Goal: Task Accomplishment & Management: Use online tool/utility

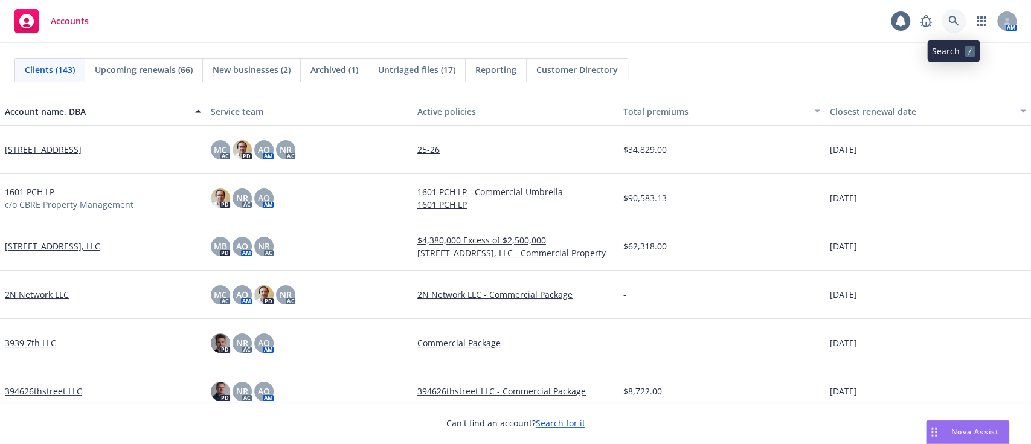
click at [948, 16] on icon at bounding box center [953, 21] width 11 height 11
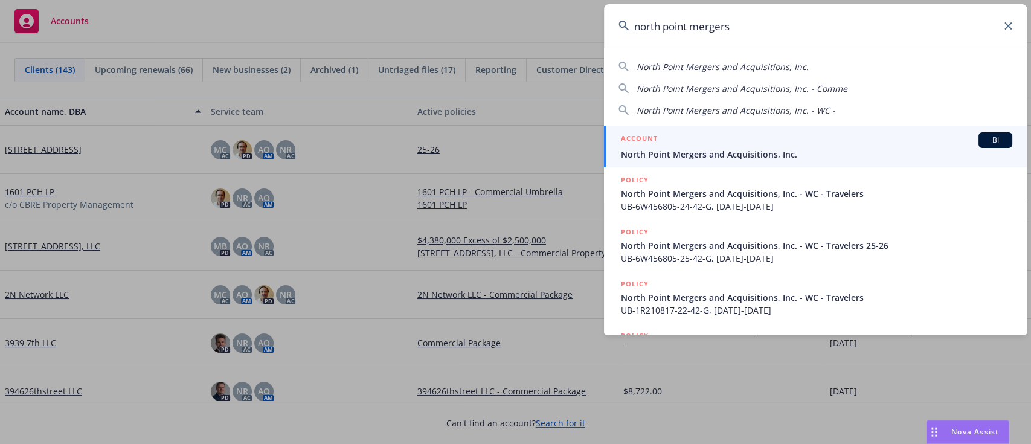
type input "north point mergers"
click at [863, 139] on div "ACCOUNT BI" at bounding box center [816, 140] width 391 height 16
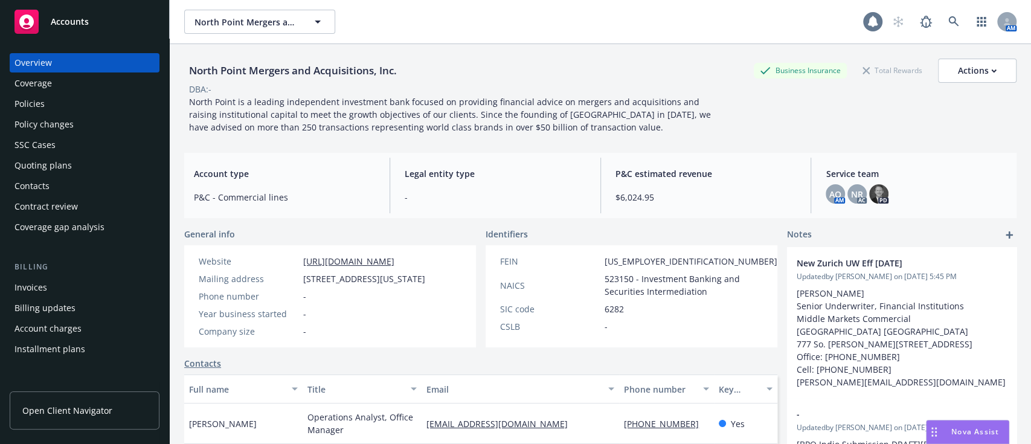
click at [863, 24] on div at bounding box center [872, 21] width 19 height 19
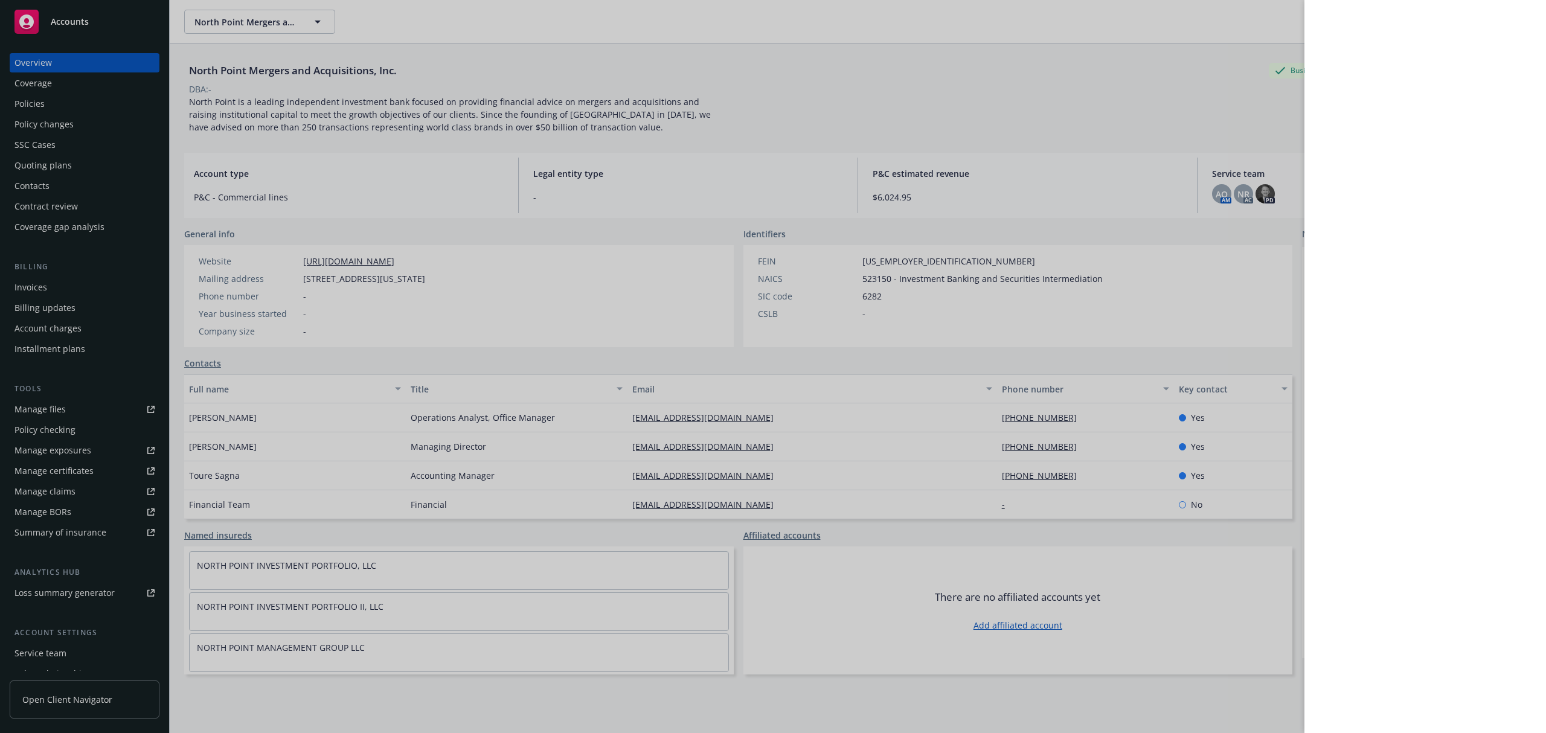
click at [941, 87] on div at bounding box center [773, 366] width 1546 height 733
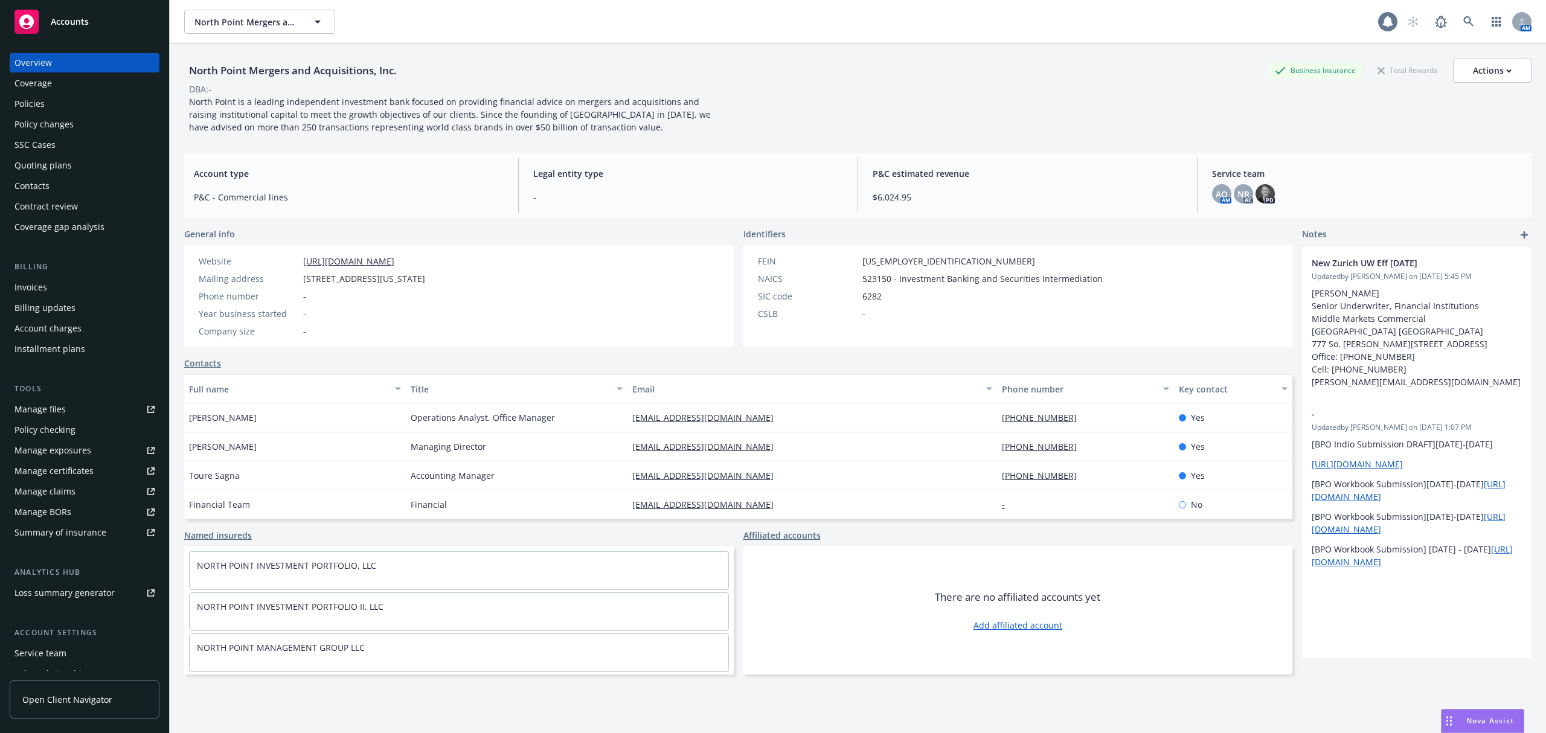
click at [1031, 24] on icon at bounding box center [1388, 21] width 10 height 11
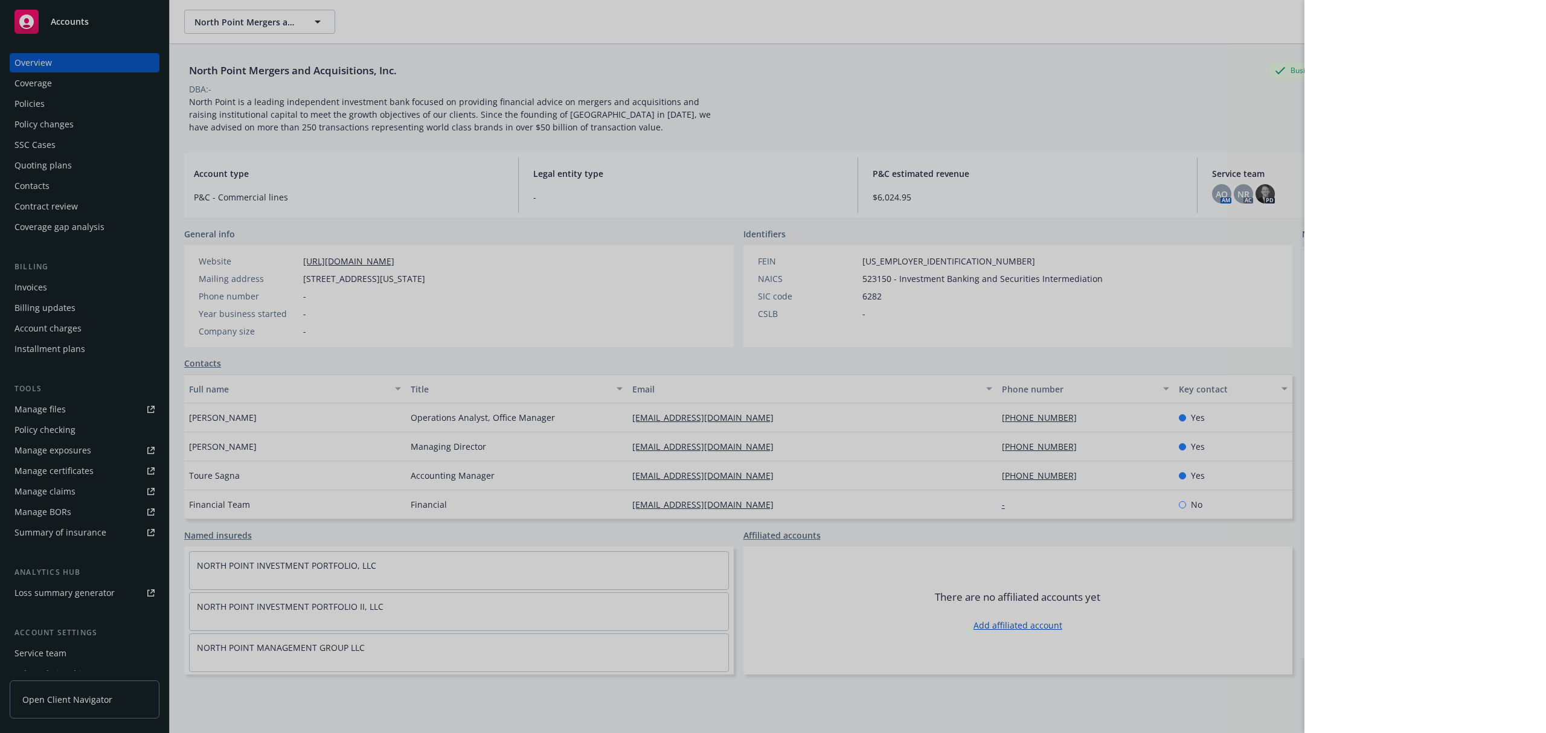
drag, startPoint x: 778, startPoint y: 86, endPoint x: 360, endPoint y: 74, distance: 418.2
click at [779, 86] on div at bounding box center [773, 366] width 1546 height 733
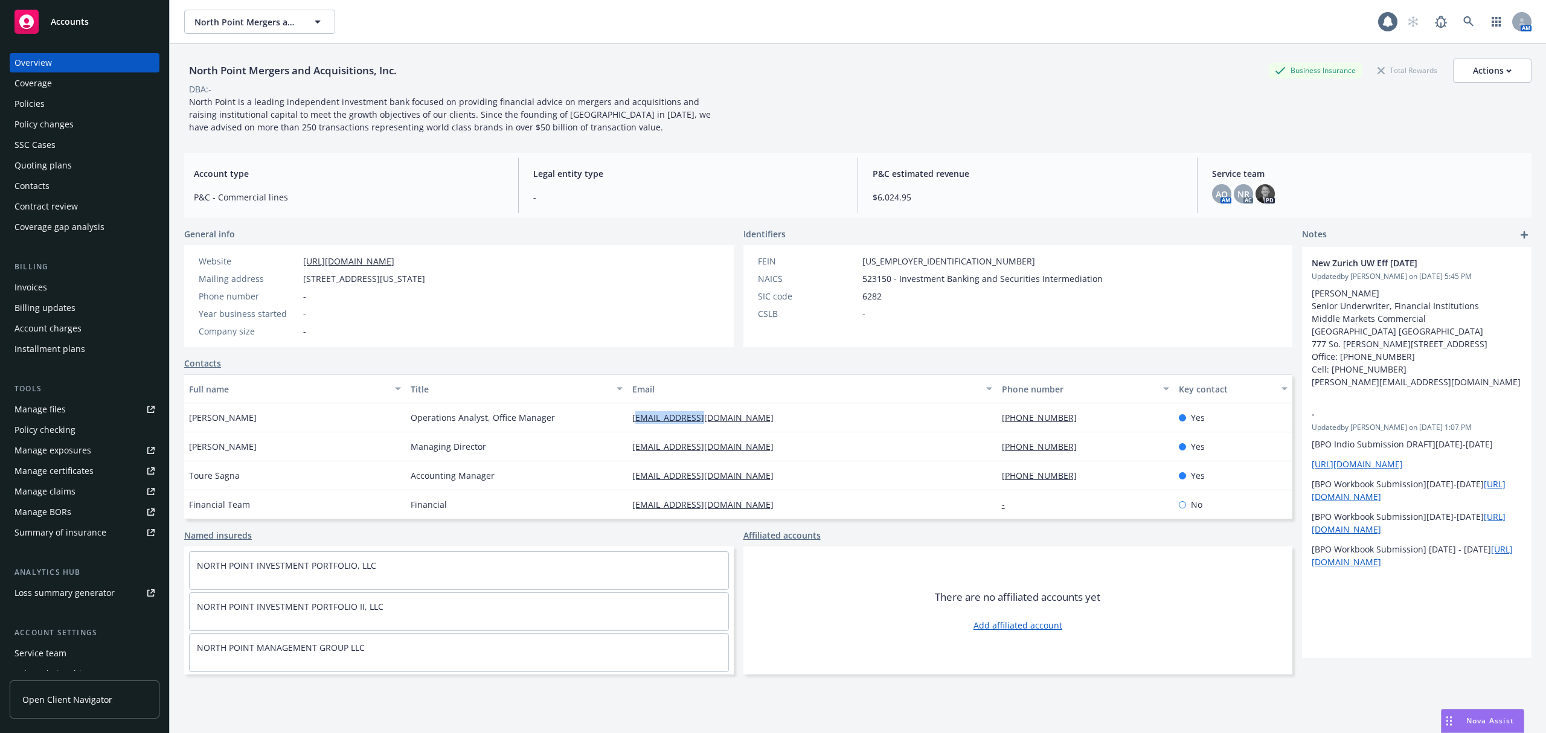
drag, startPoint x: 721, startPoint y: 424, endPoint x: 624, endPoint y: 414, distance: 97.1
click at [628, 414] on div "labad@nptma.com" at bounding box center [813, 418] width 370 height 29
click at [714, 420] on div "labad@nptma.com" at bounding box center [813, 418] width 370 height 29
click at [748, 414] on div "labad@nptma.com" at bounding box center [813, 418] width 370 height 29
drag, startPoint x: 738, startPoint y: 416, endPoint x: 616, endPoint y: 428, distance: 122.1
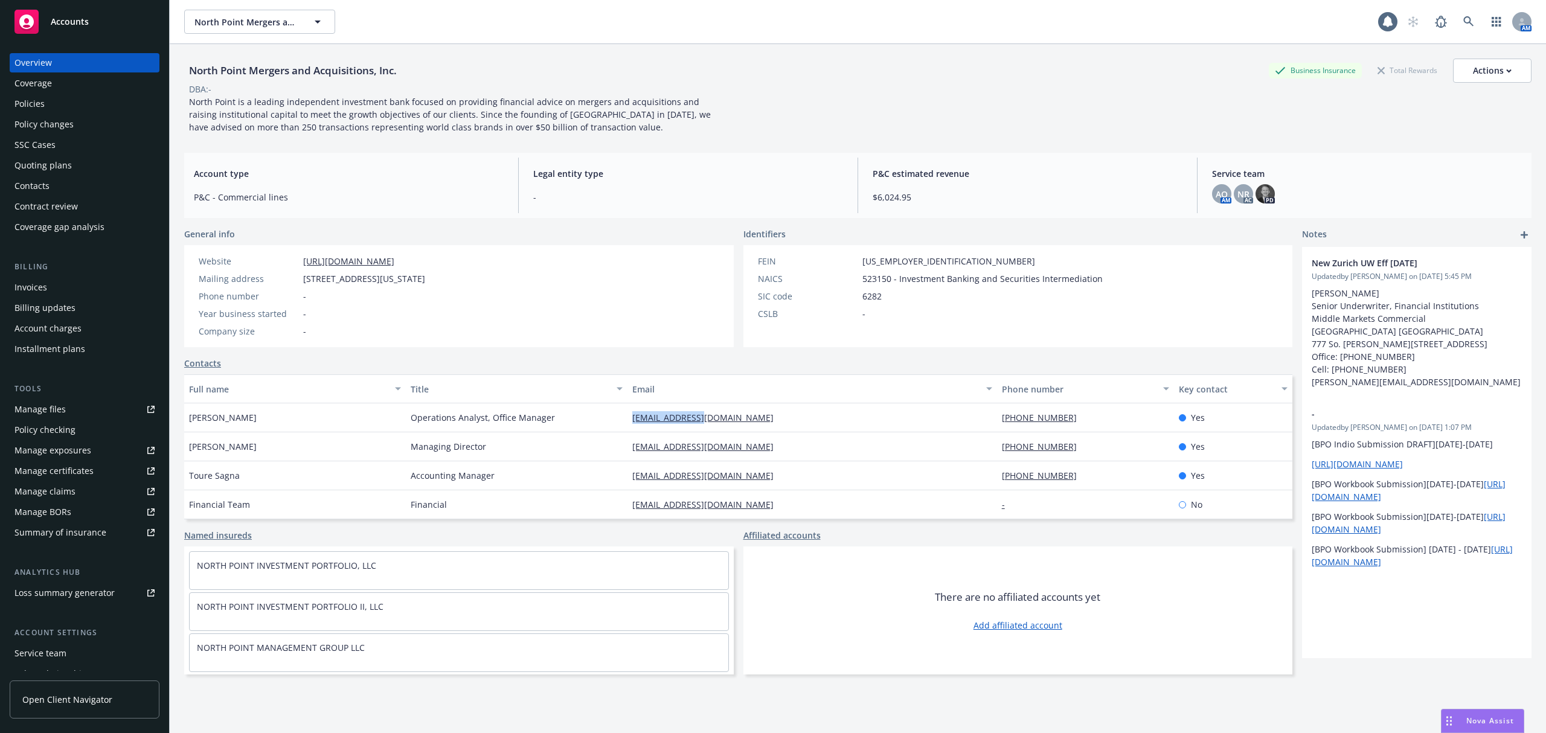
click at [616, 428] on div "Lauren Abad Operations Analyst, Office Manager labad@nptma.com 510-334-6617 Yes" at bounding box center [738, 418] width 1108 height 29
copy div "labad@nptma.com"
drag, startPoint x: 413, startPoint y: 63, endPoint x: 175, endPoint y: 76, distance: 238.3
click at [175, 76] on div "North Point Mergers and Acquisitions, Inc. Business Insurance Total Rewards Act…" at bounding box center [858, 410] width 1377 height 733
copy div "North Point Mergers and Acquisitions, Inc."
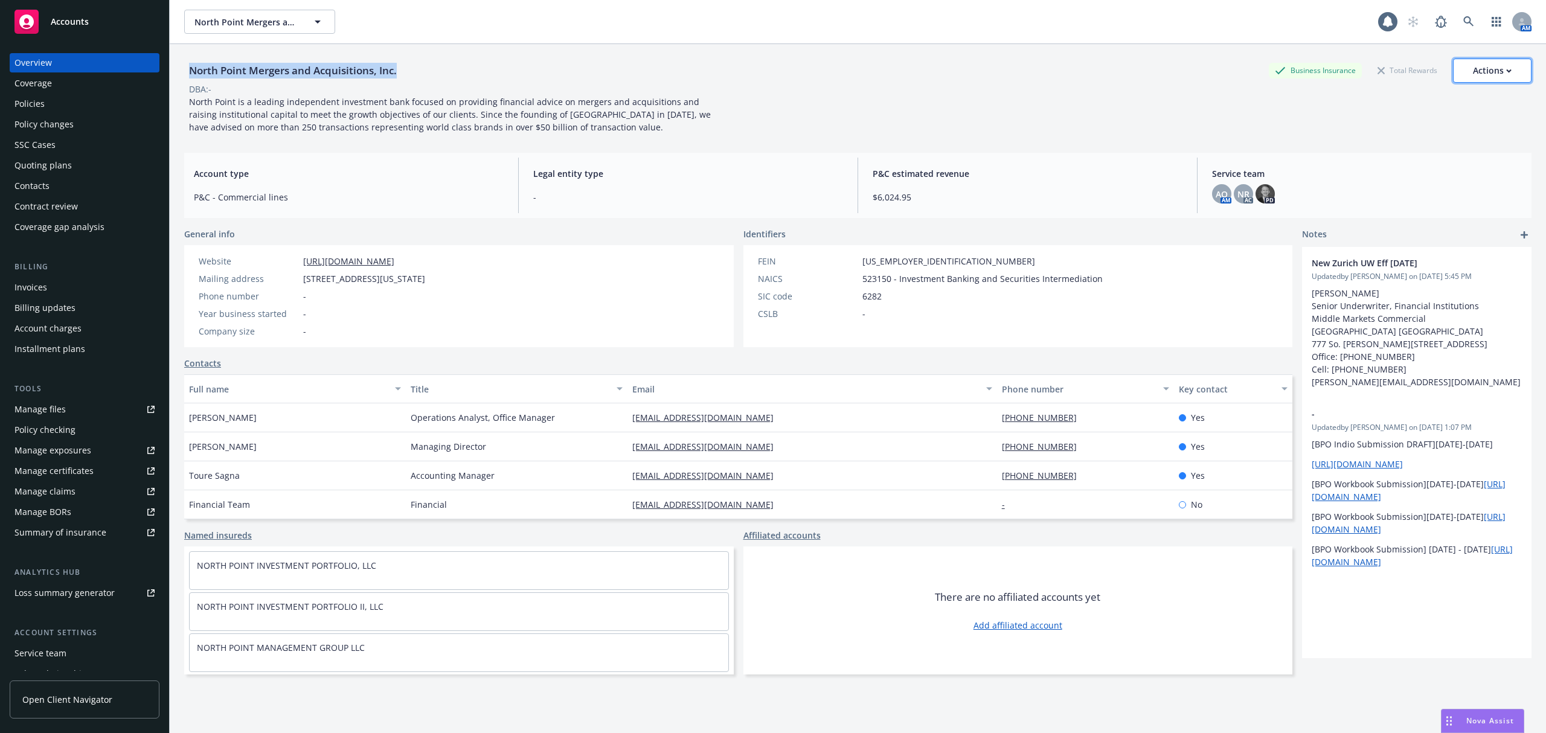
click at [1031, 71] on div "Actions" at bounding box center [1492, 70] width 39 height 23
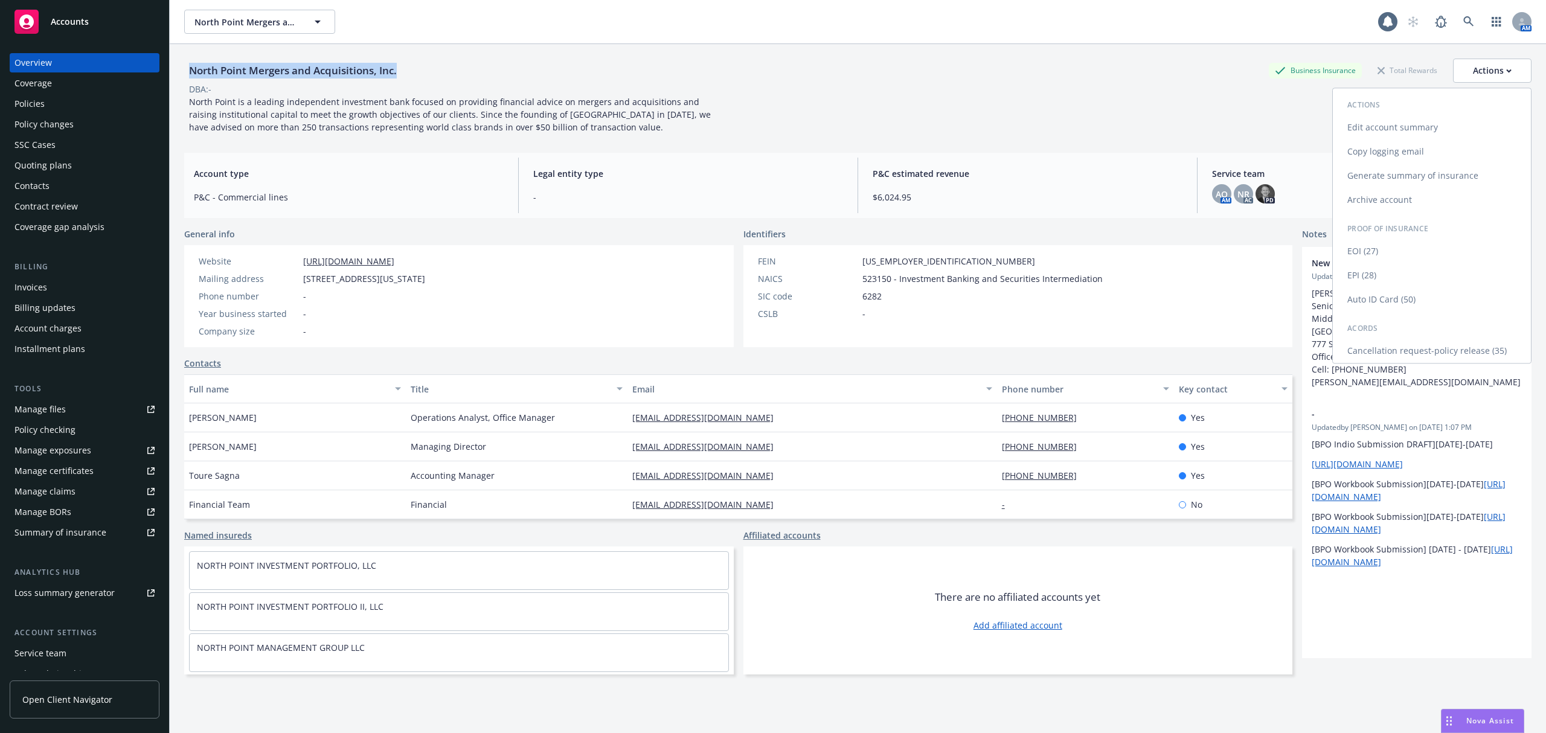
click at [1031, 153] on link "Copy logging email" at bounding box center [1432, 152] width 198 height 24
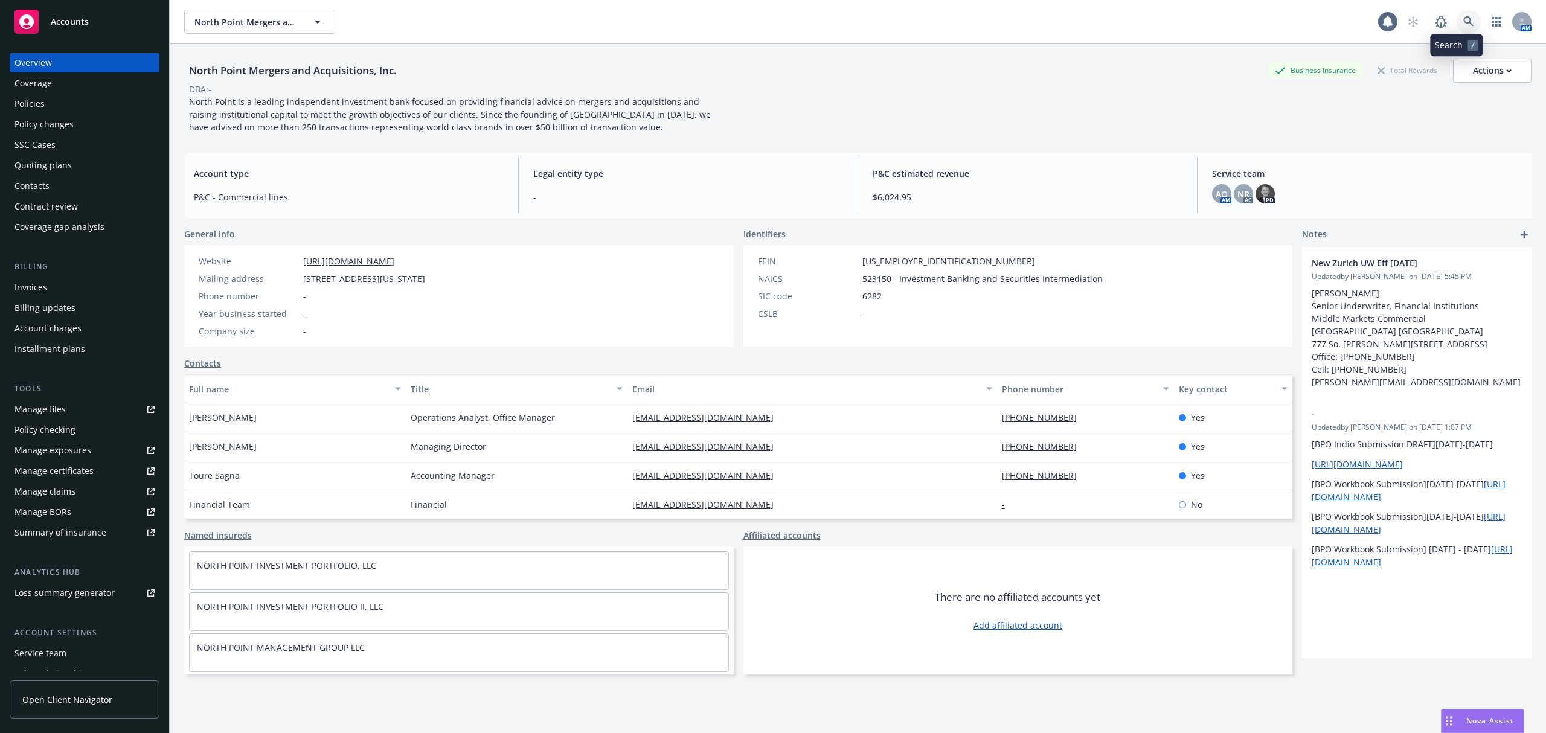
click at [1031, 25] on icon at bounding box center [1469, 21] width 11 height 11
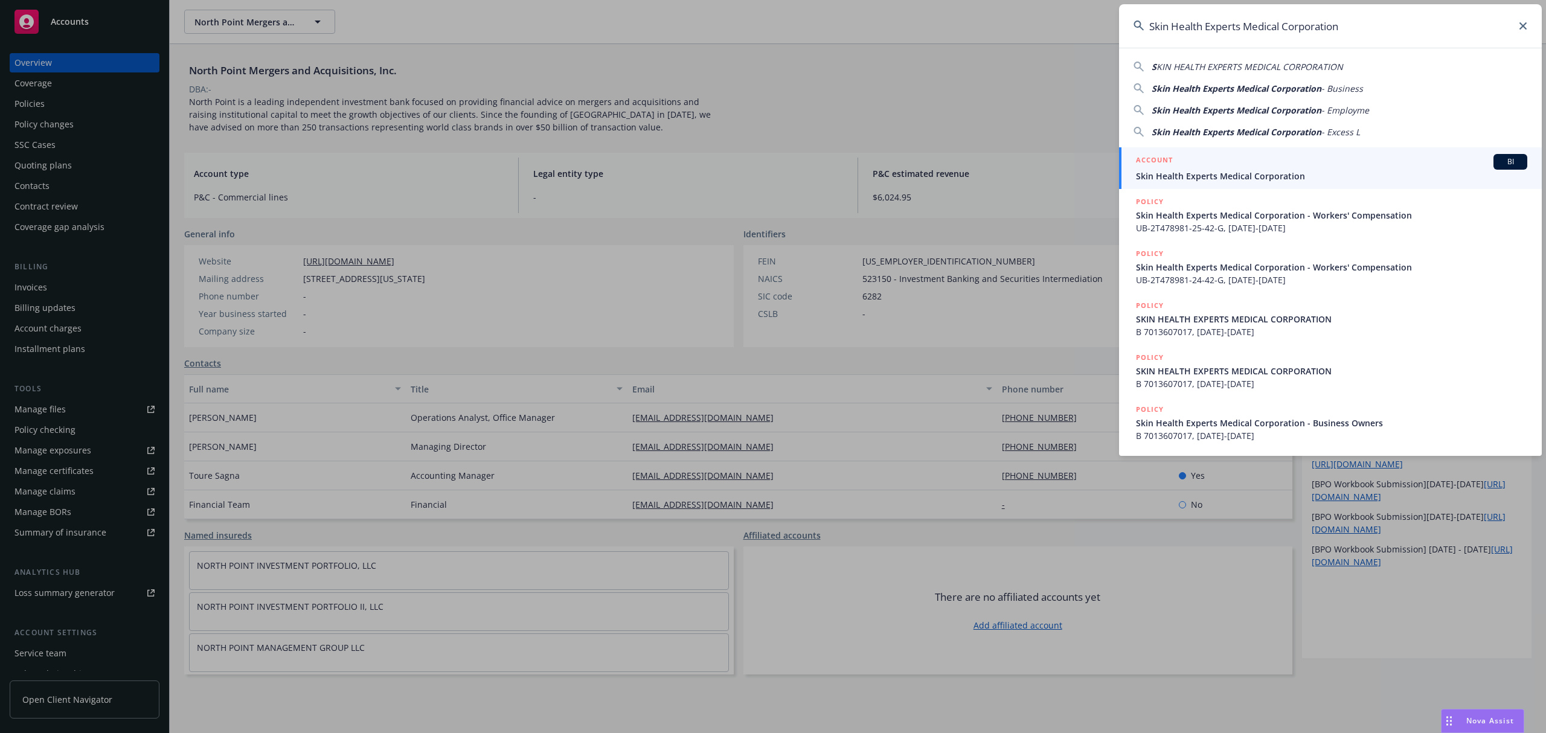
type input "Skin Health Experts Medical Corporation"
click at [1031, 170] on span "Skin Health Experts Medical Corporation" at bounding box center [1331, 176] width 391 height 13
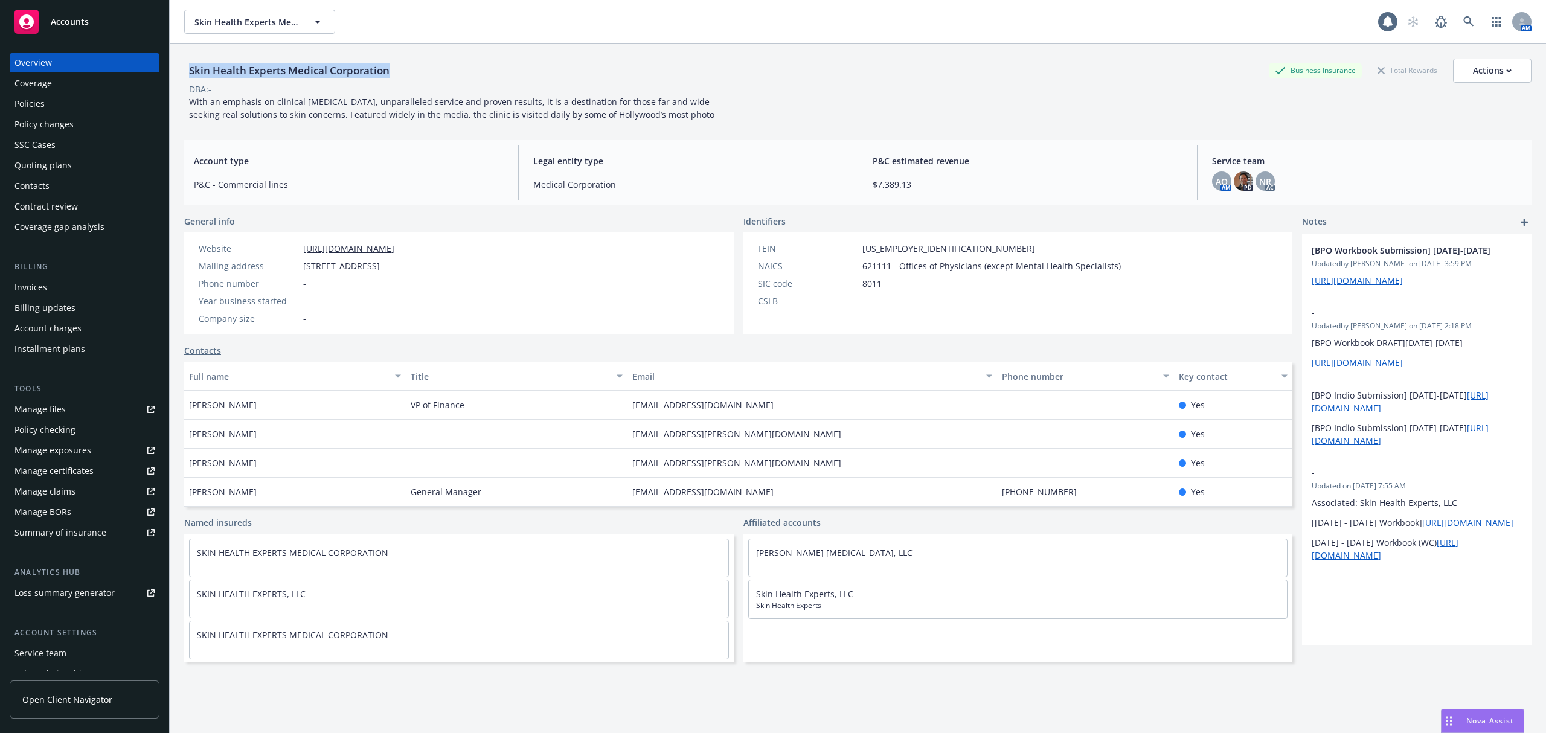
drag, startPoint x: 346, startPoint y: 75, endPoint x: 179, endPoint y: 68, distance: 166.9
click at [179, 68] on div "Skin Health Experts Medical Corporation Business Insurance Total Rewards Action…" at bounding box center [858, 410] width 1377 height 733
copy div "Skin Health Experts Medical Corporation"
click at [1031, 71] on div "Actions" at bounding box center [1492, 70] width 39 height 23
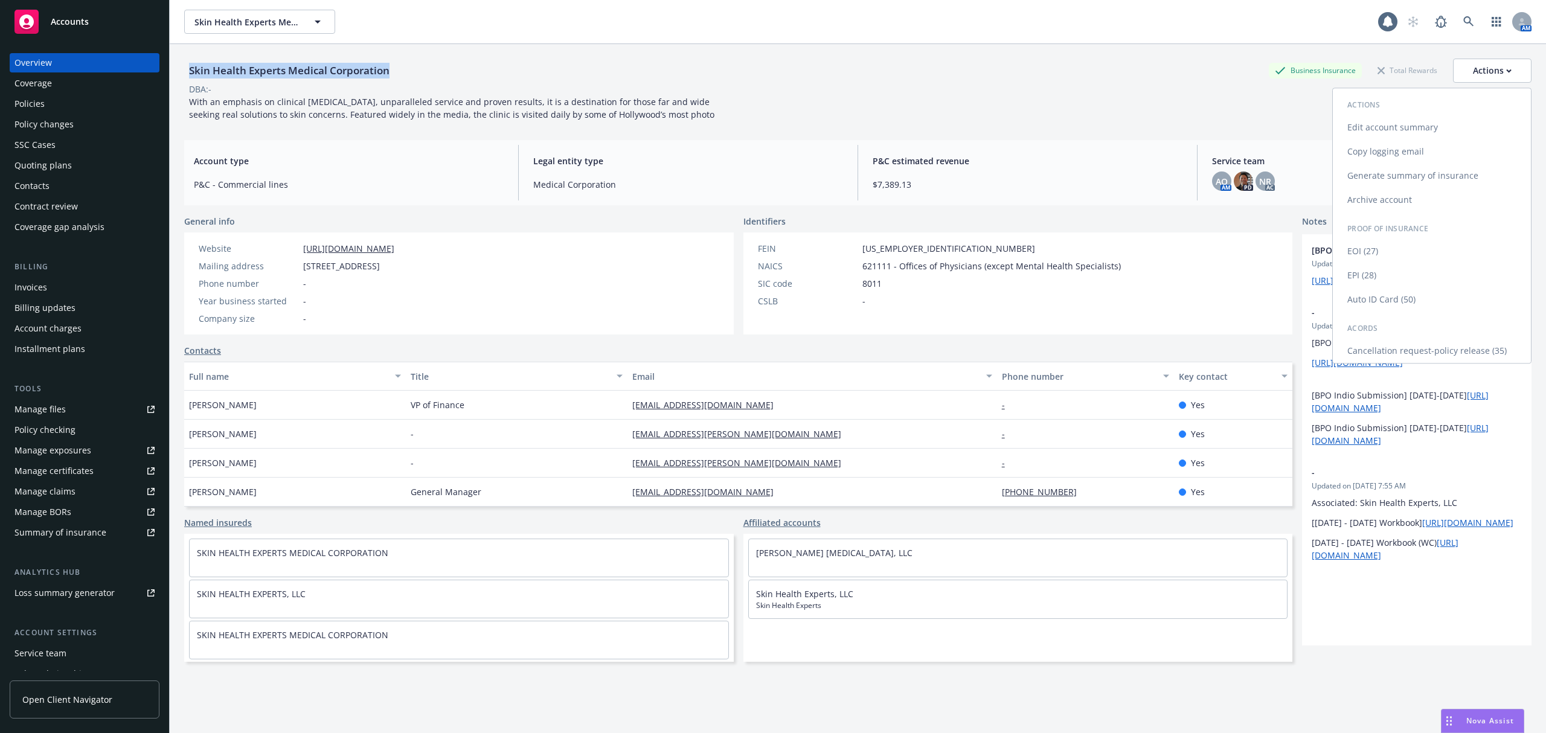
click at [1031, 150] on link "Copy logging email" at bounding box center [1432, 152] width 198 height 24
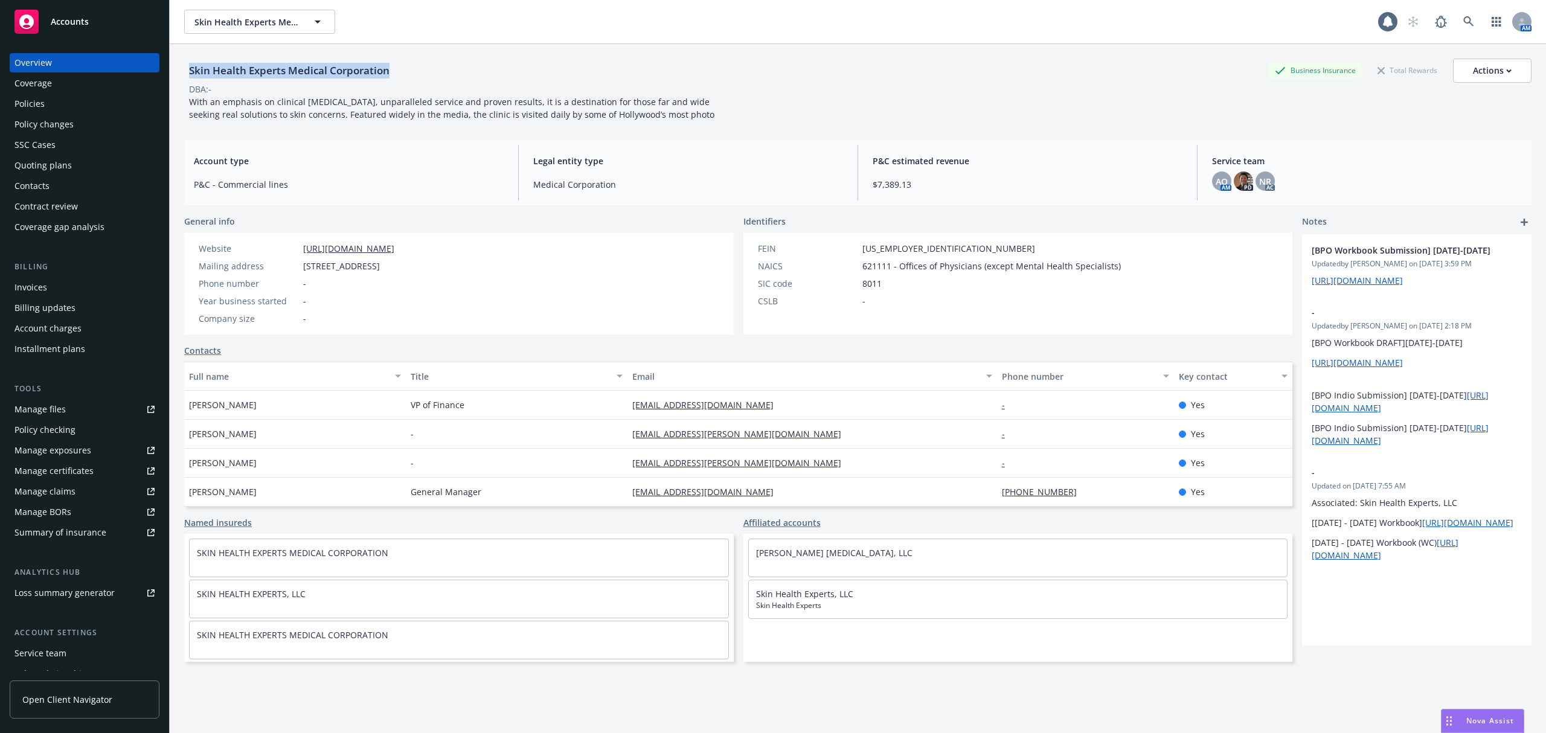
click at [51, 95] on div "Policies" at bounding box center [84, 103] width 140 height 19
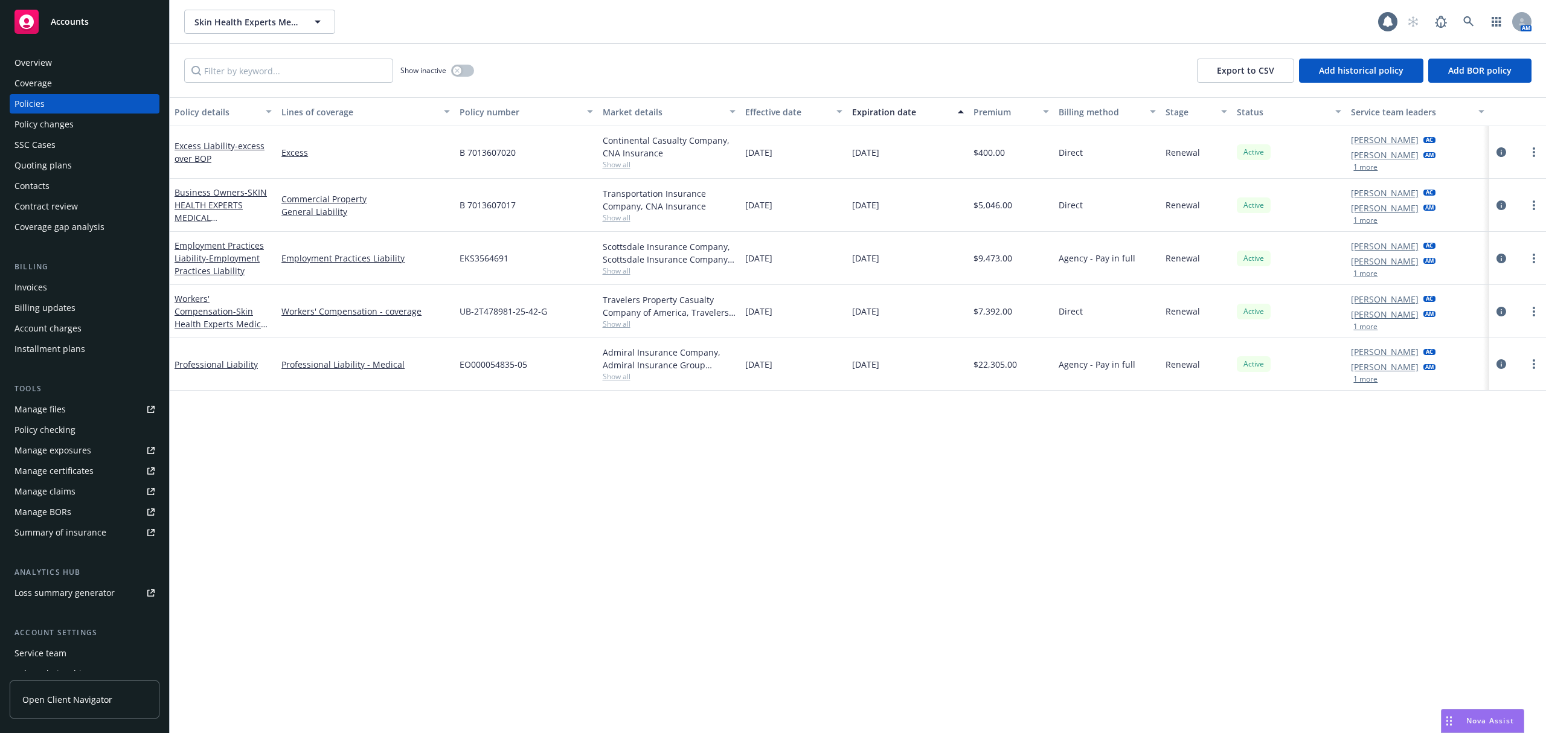
click at [616, 216] on span "Show all" at bounding box center [669, 218] width 133 height 10
click at [622, 157] on div "Continental Casualty Company, CNA Insurance" at bounding box center [669, 146] width 133 height 25
click at [620, 163] on span "Show all" at bounding box center [669, 164] width 133 height 10
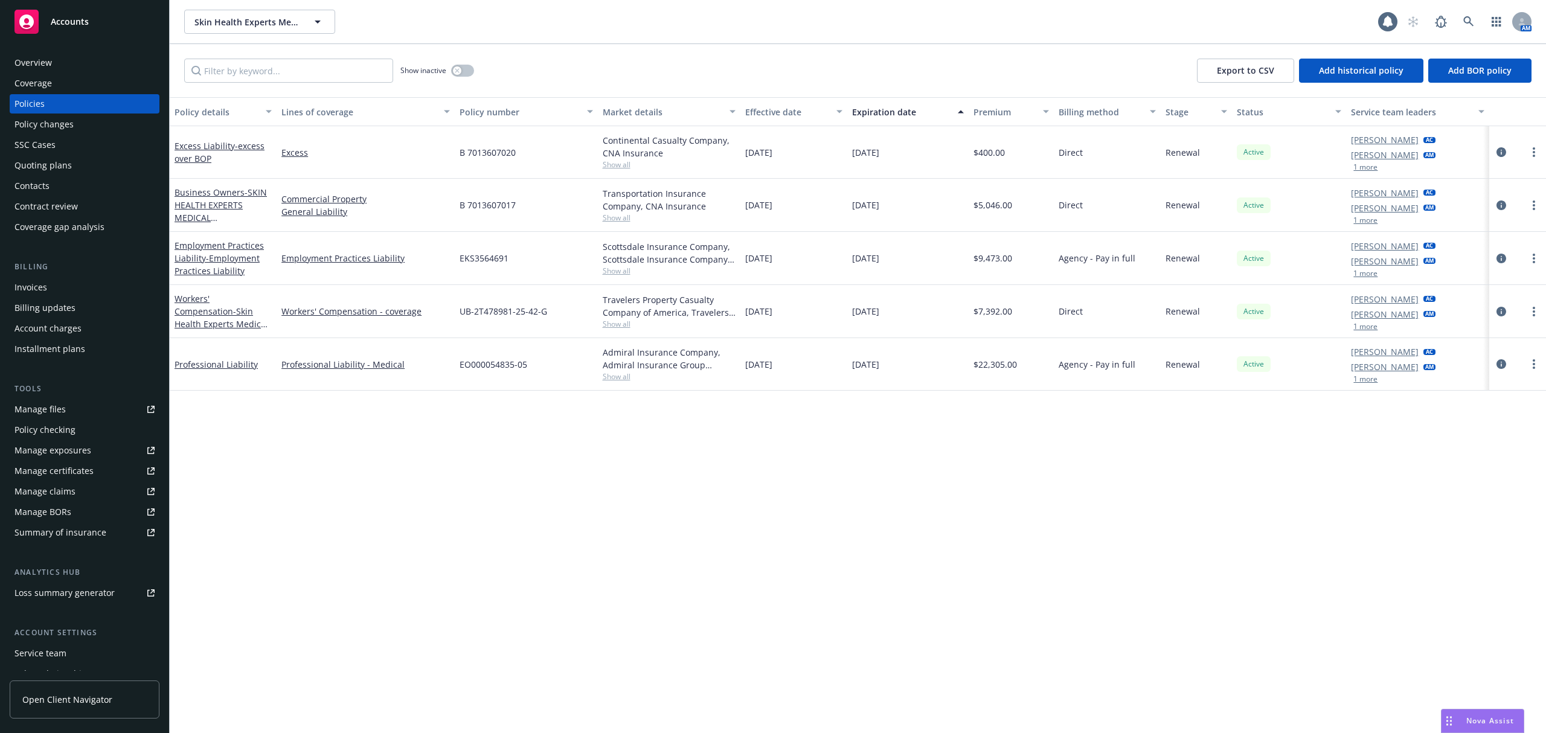
click at [97, 161] on div "Quoting plans" at bounding box center [84, 165] width 140 height 19
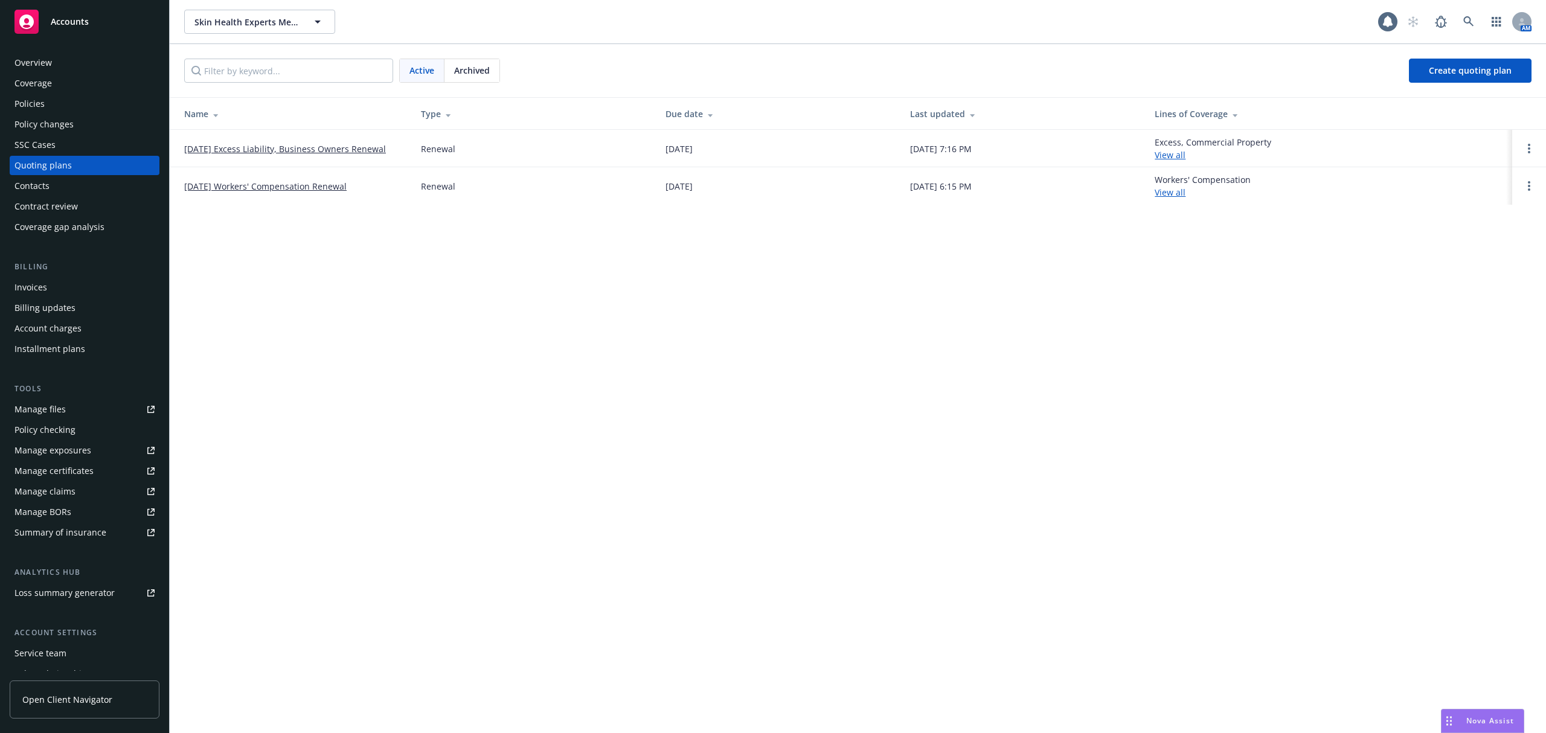
click at [484, 70] on span "Archived" at bounding box center [472, 70] width 36 height 13
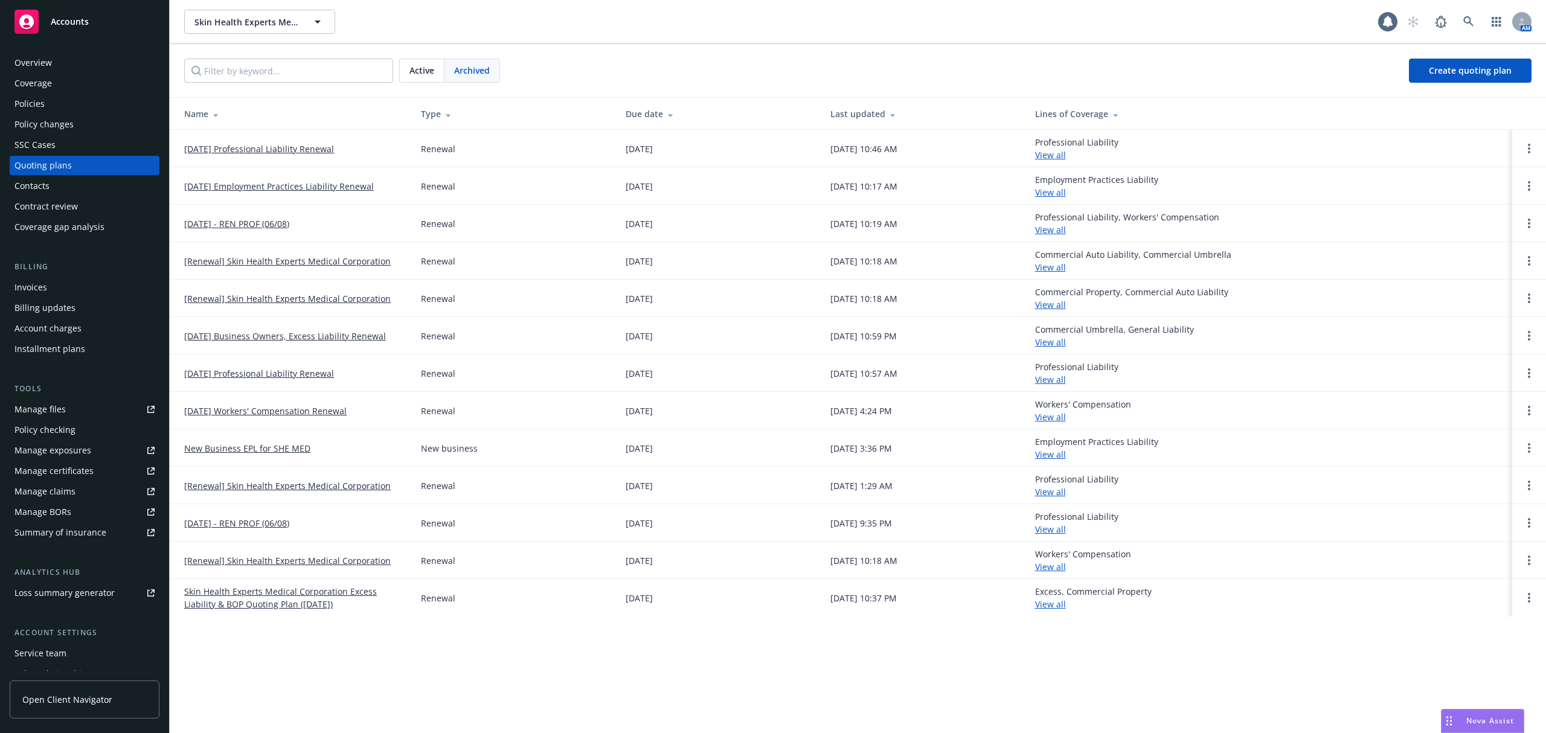
click at [63, 406] on div "Manage files" at bounding box center [39, 409] width 51 height 19
click at [40, 56] on div "Overview" at bounding box center [32, 62] width 37 height 19
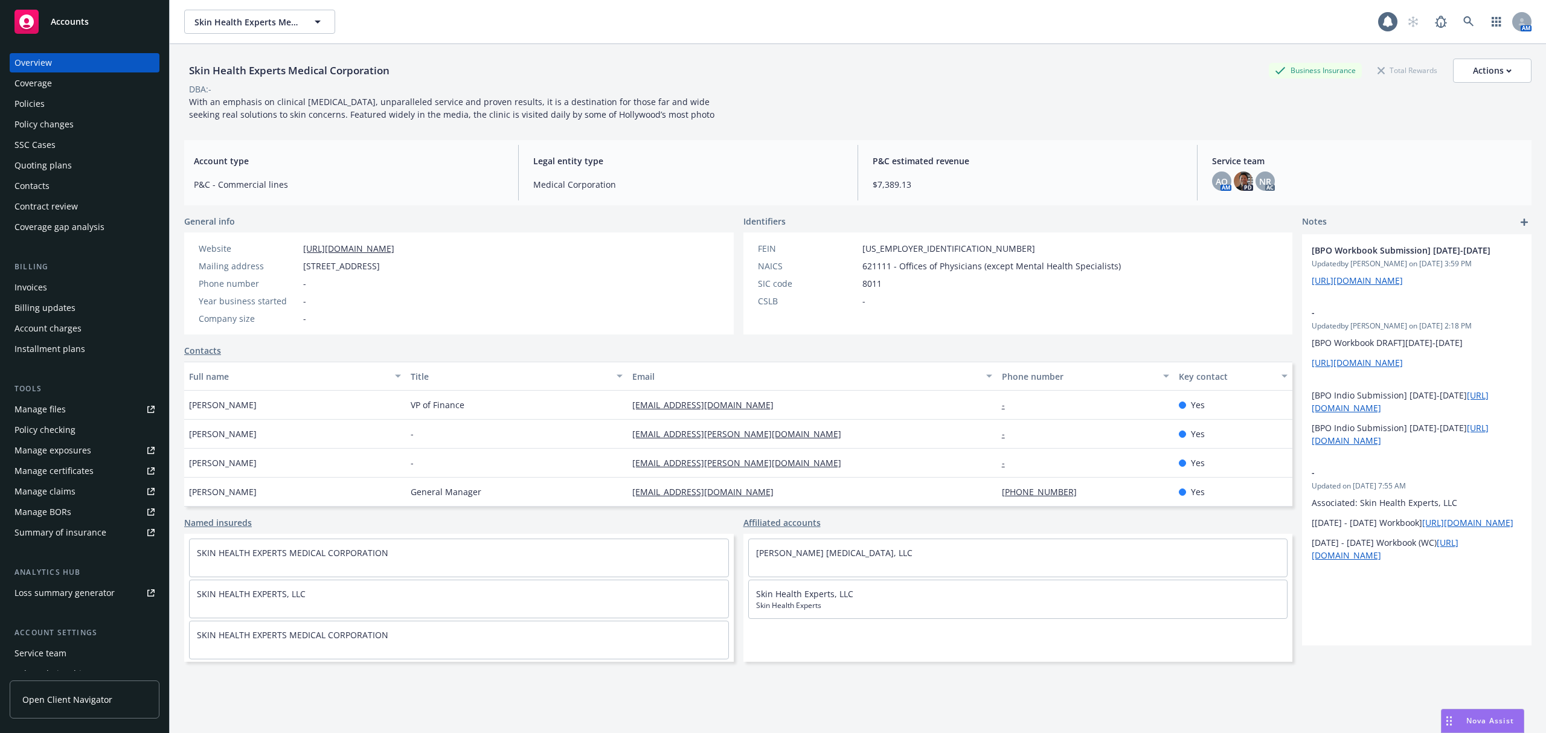
click at [42, 76] on div "Coverage" at bounding box center [32, 83] width 37 height 19
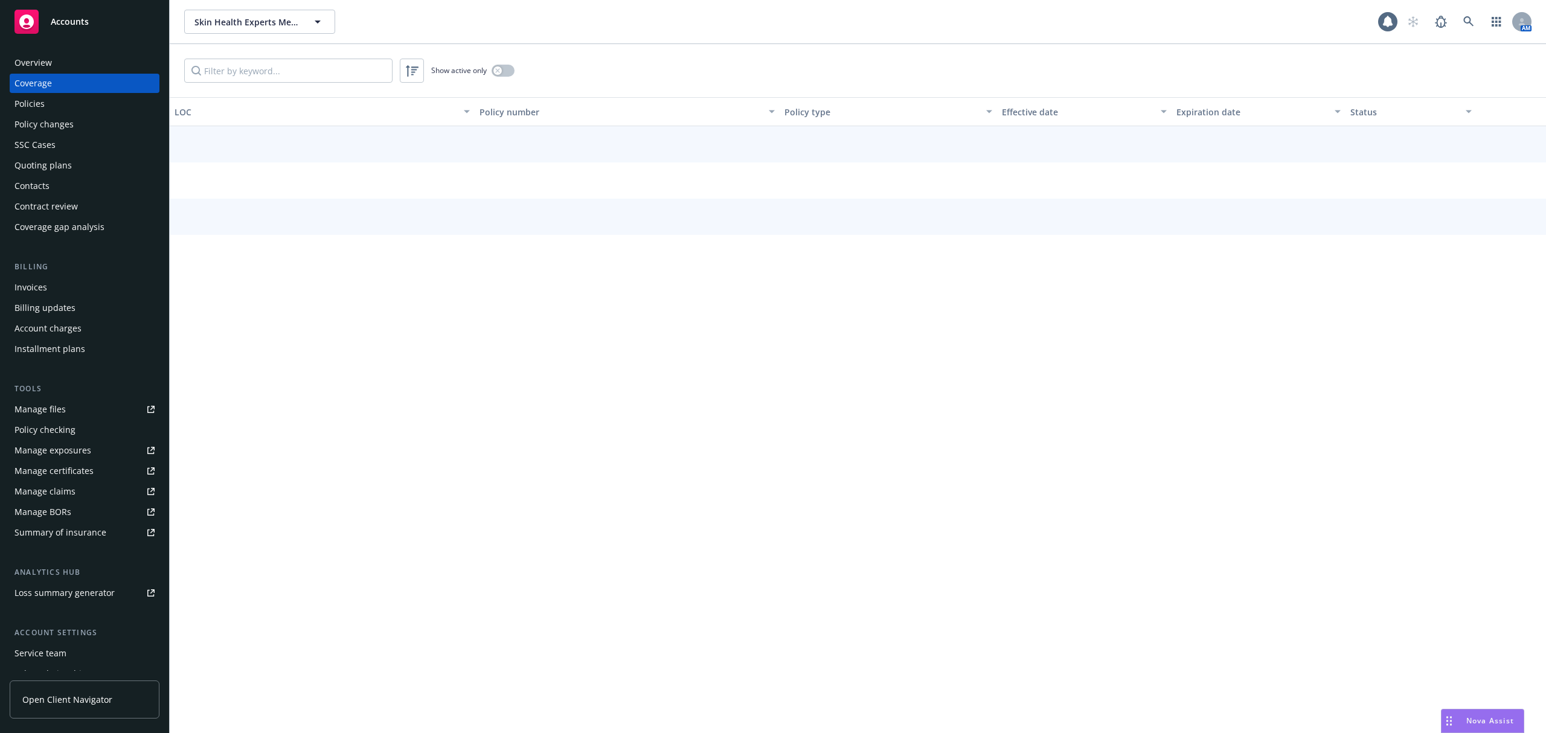
click at [41, 97] on div "Policies" at bounding box center [29, 103] width 30 height 19
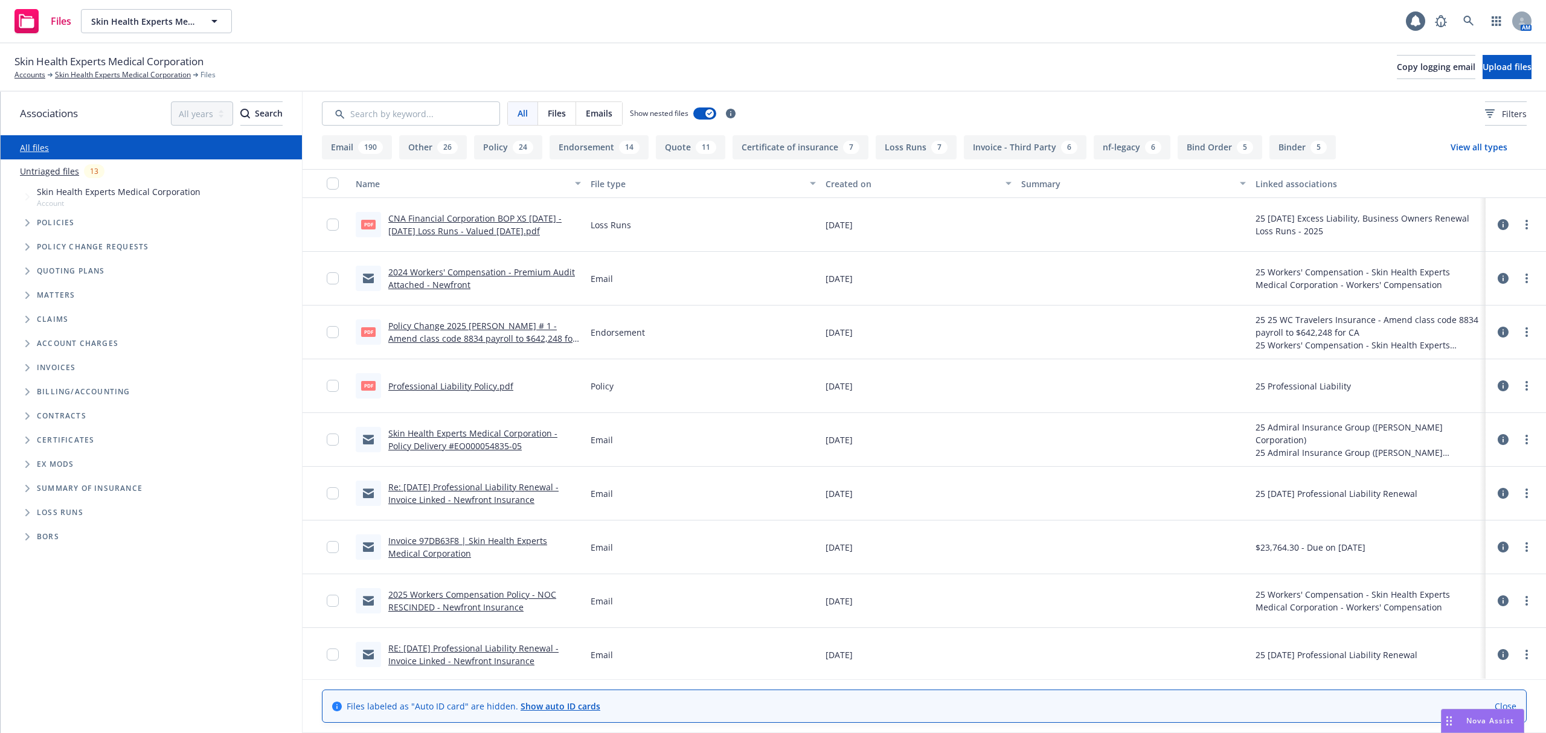
click at [30, 271] on span "Tree Example" at bounding box center [27, 271] width 19 height 19
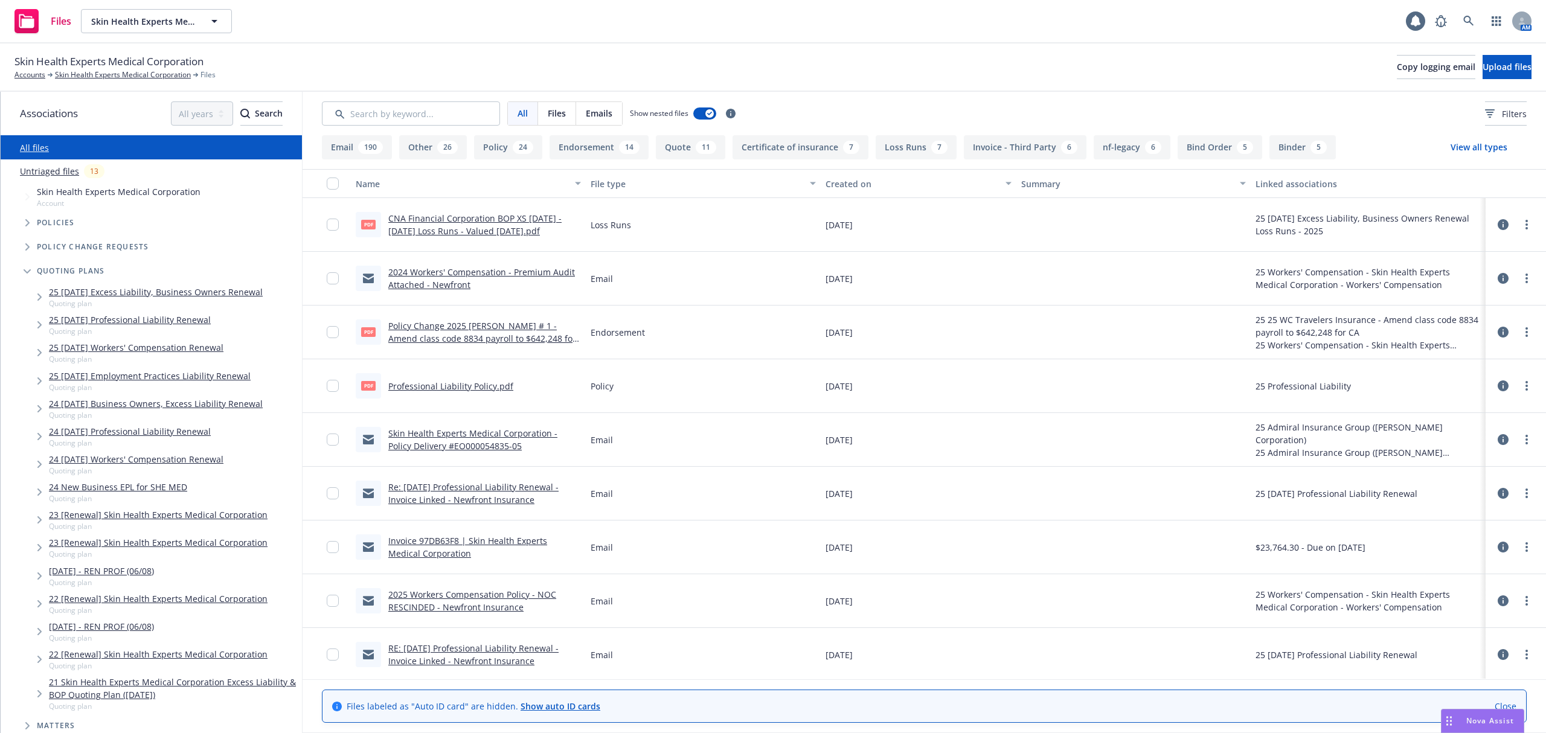
click at [130, 290] on link "25 [DATE] Excess Liability, Business Owners Renewal" at bounding box center [156, 292] width 214 height 13
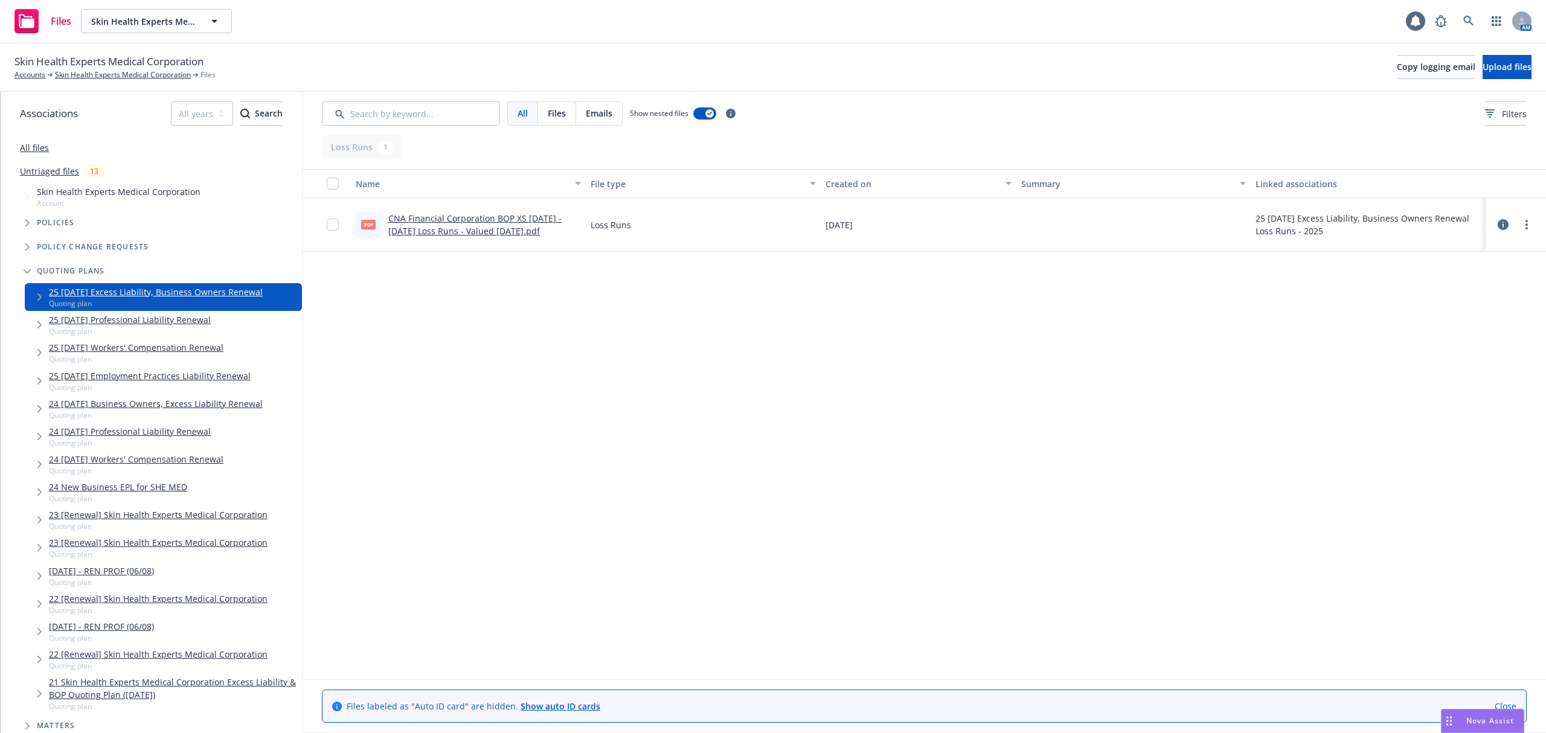
click at [129, 309] on div "25 [DATE] Excess Liability, Business Owners Renewal Quoting plan" at bounding box center [163, 297] width 277 height 28
click at [128, 315] on link "25 [DATE] Professional Liability Renewal" at bounding box center [130, 320] width 162 height 13
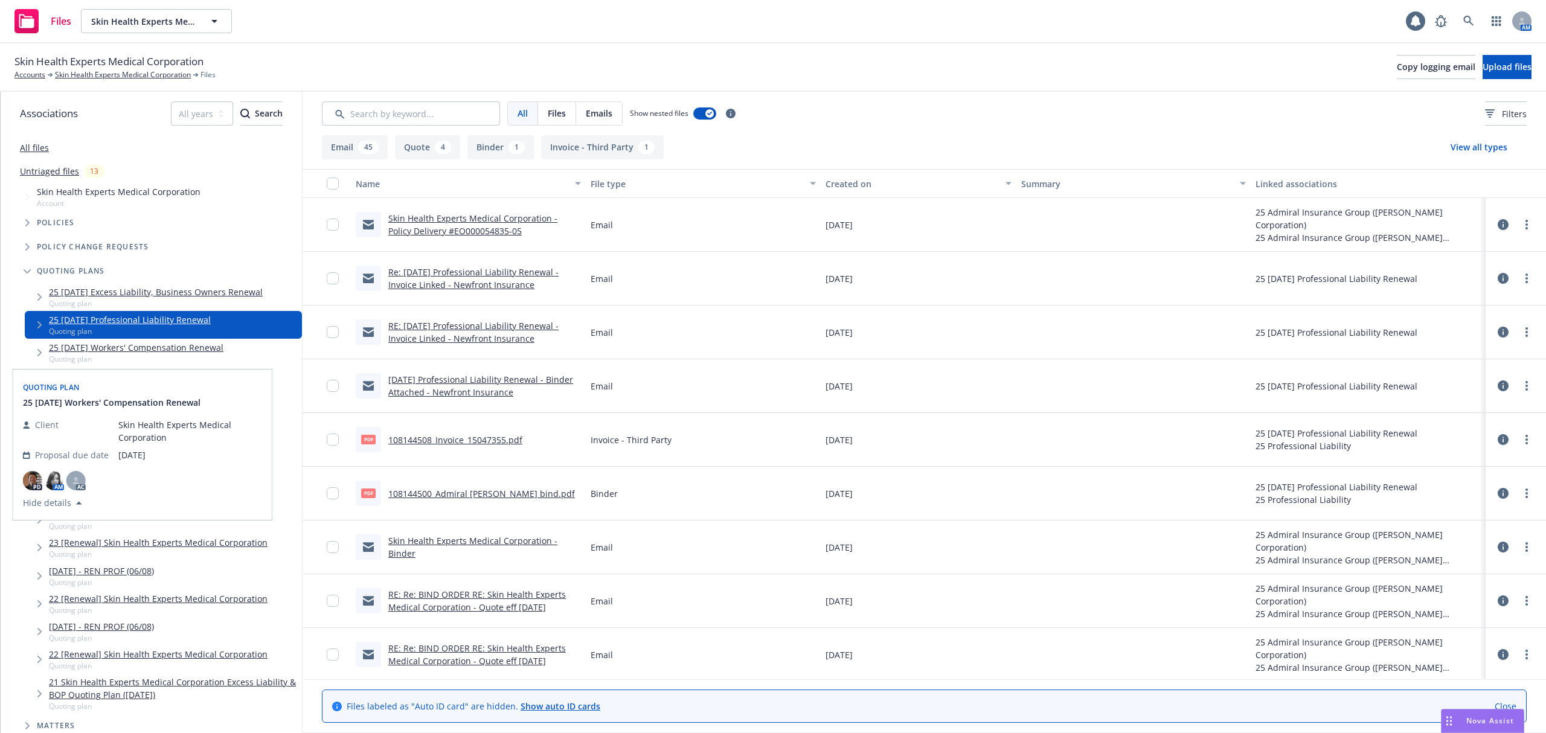
click at [127, 348] on link "25 [DATE] Workers' Compensation Renewal" at bounding box center [136, 347] width 175 height 13
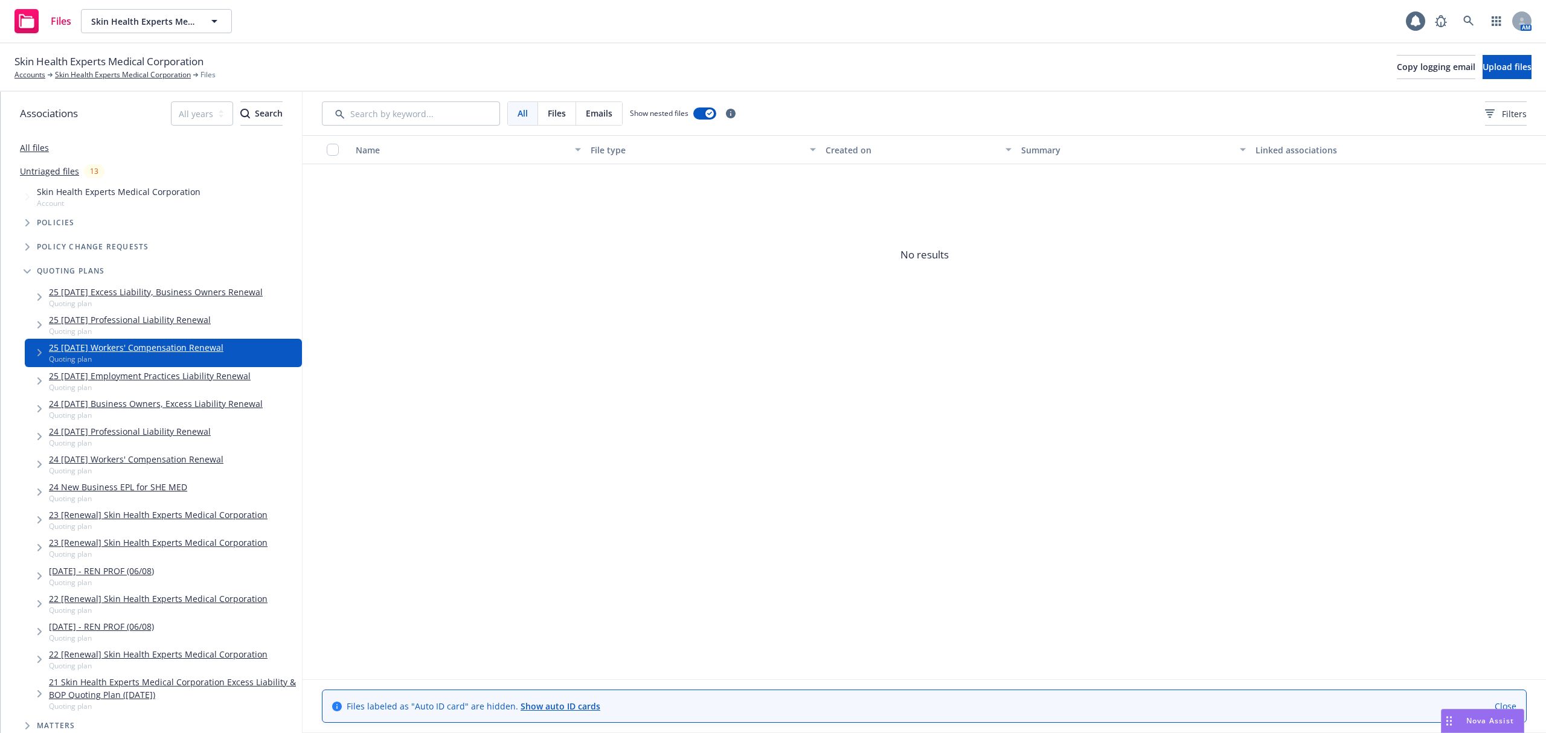
click at [187, 377] on link "25 [DATE] Employment Practices Liability Renewal" at bounding box center [150, 376] width 202 height 13
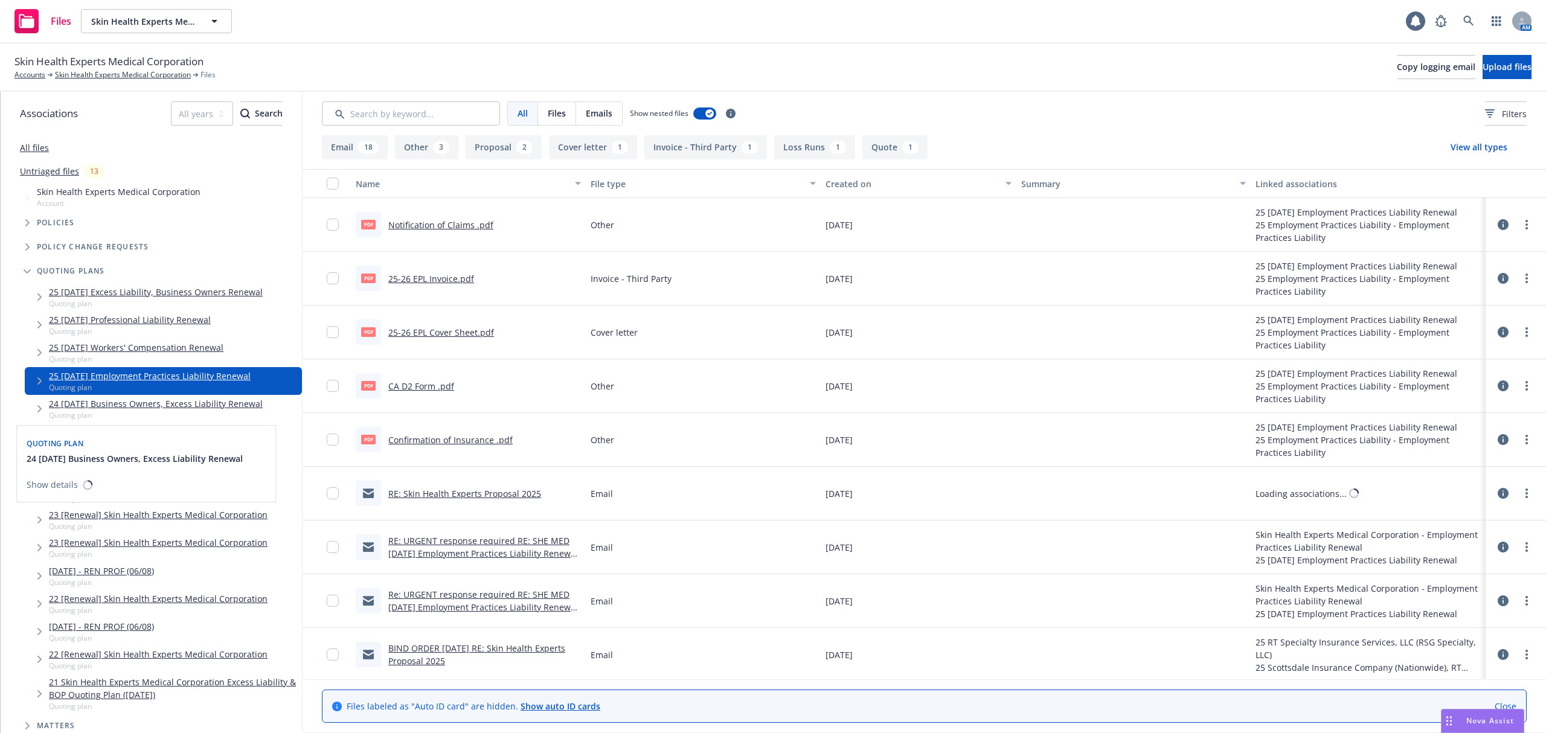
click at [160, 409] on link "24 [DATE] Business Owners, Excess Liability Renewal" at bounding box center [156, 403] width 214 height 13
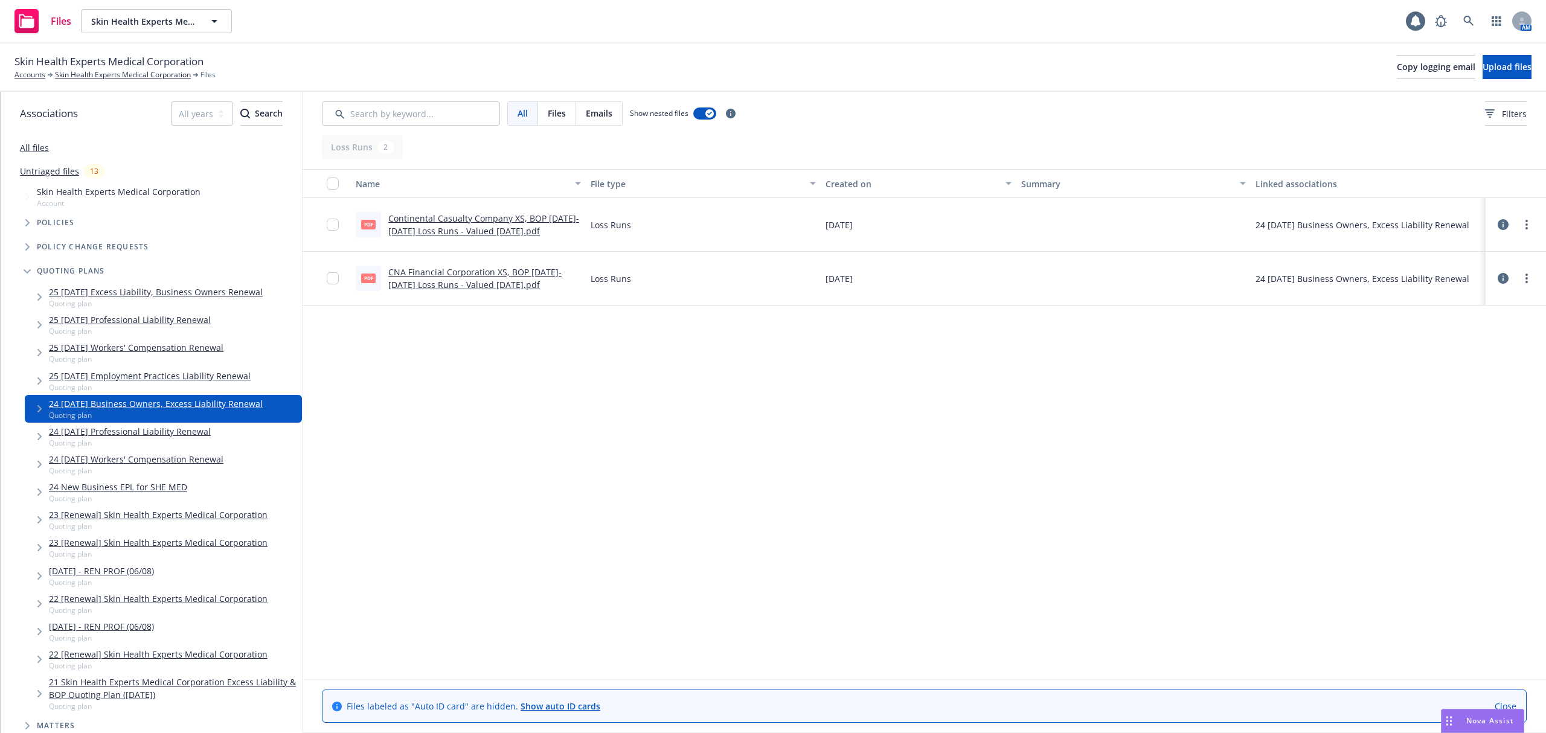
click at [143, 435] on link "24 [DATE] Professional Liability Renewal" at bounding box center [130, 431] width 162 height 13
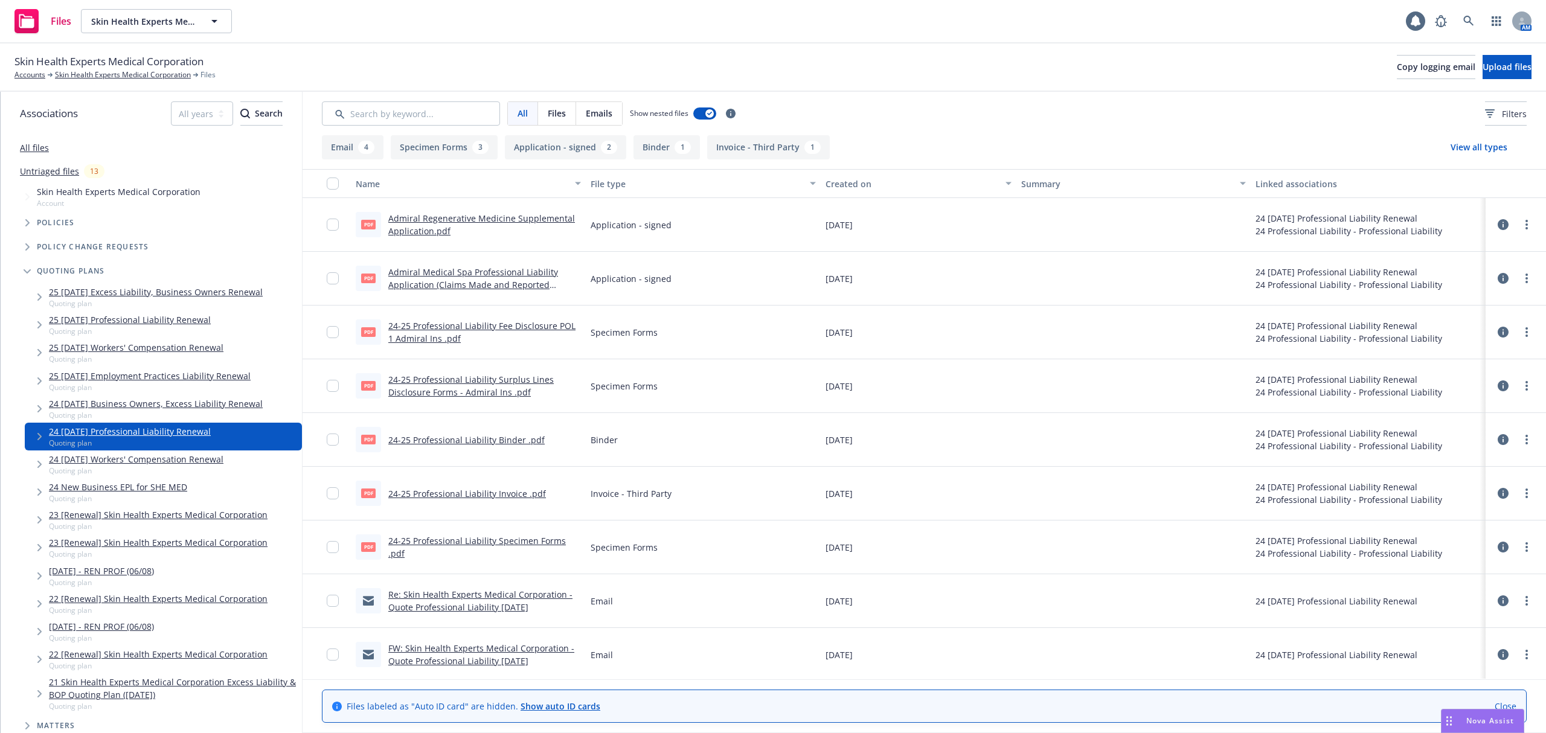
click at [141, 459] on link "24 [DATE] Workers' Compensation Renewal" at bounding box center [136, 459] width 175 height 13
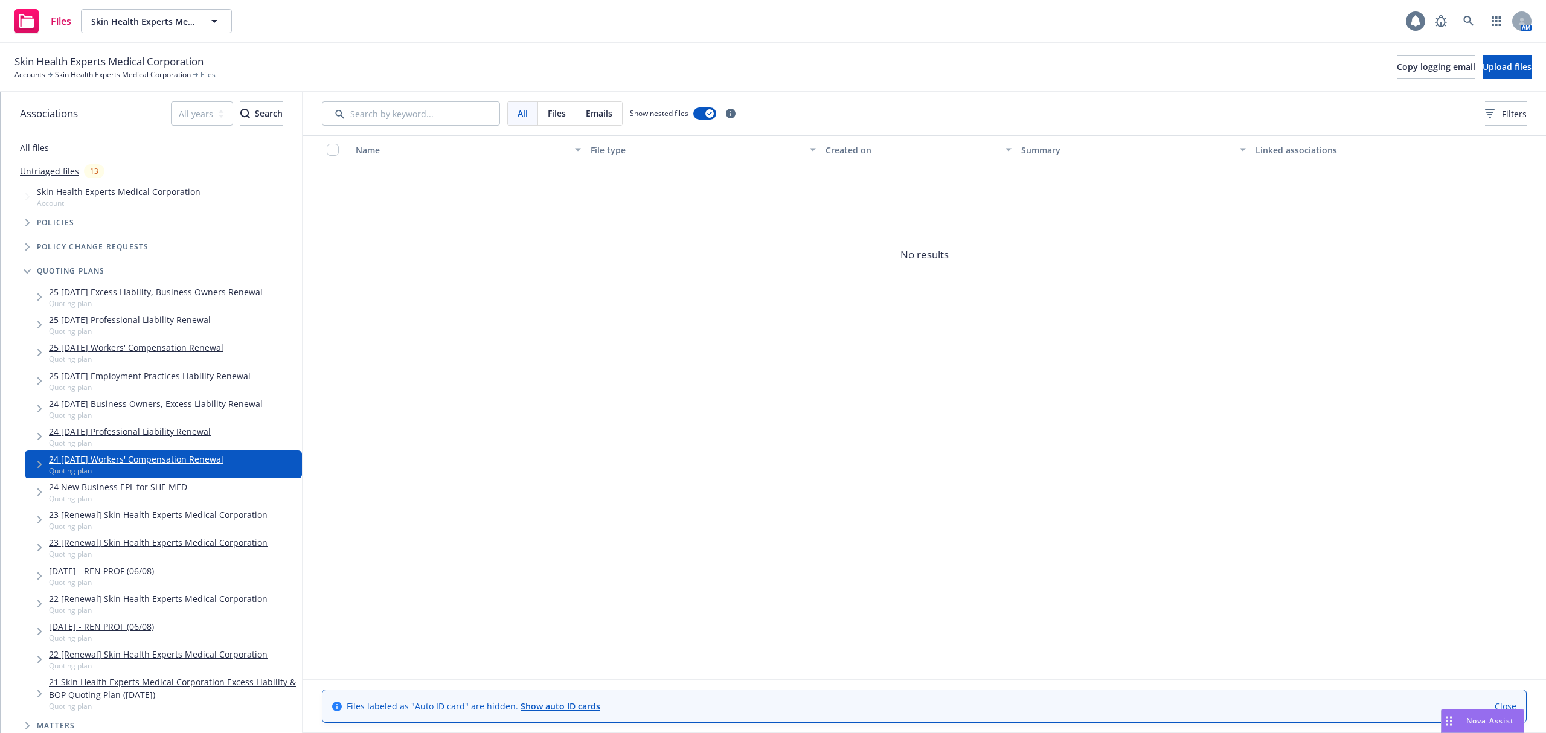
click at [1422, 18] on div at bounding box center [1415, 20] width 19 height 19
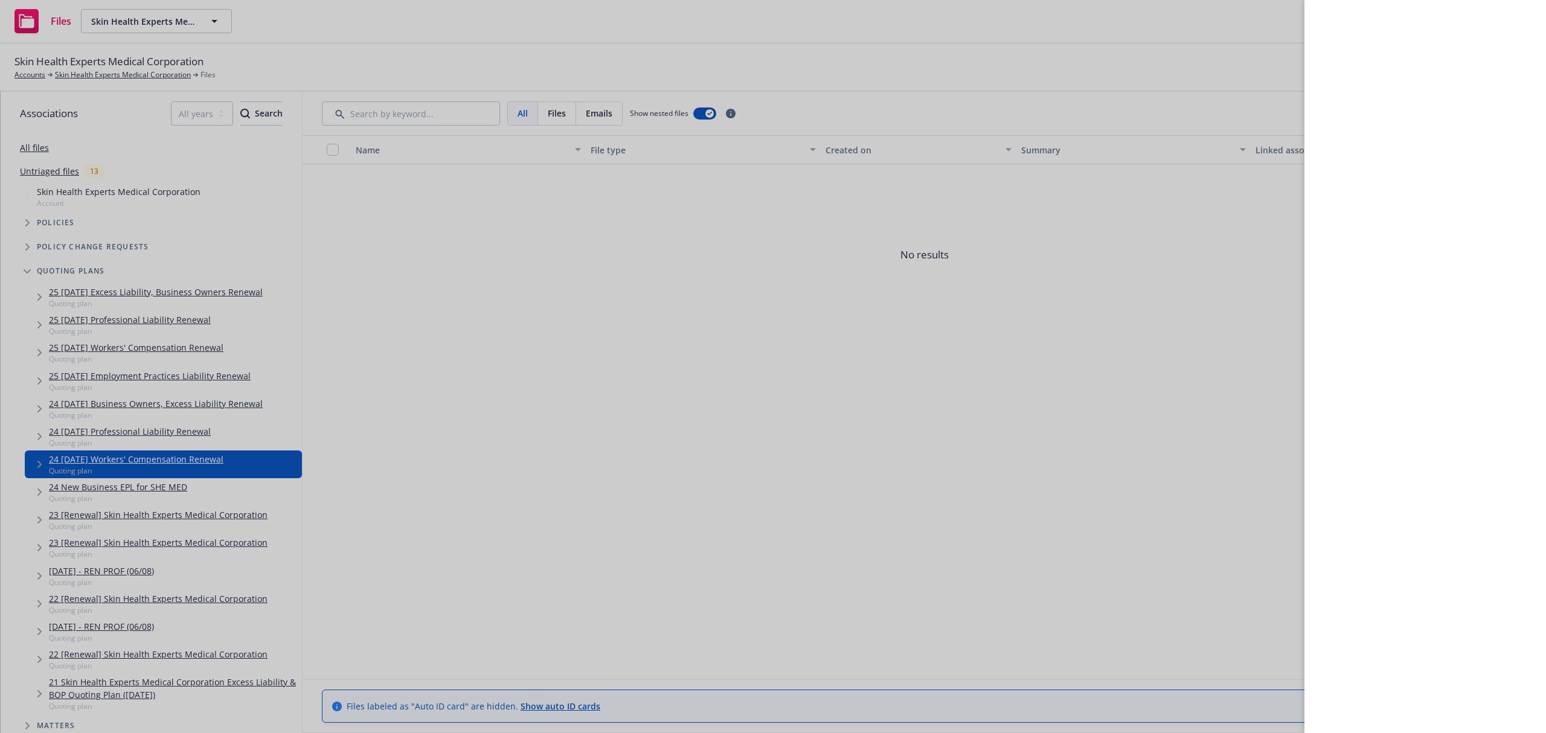
click at [1032, 336] on div at bounding box center [773, 366] width 1546 height 733
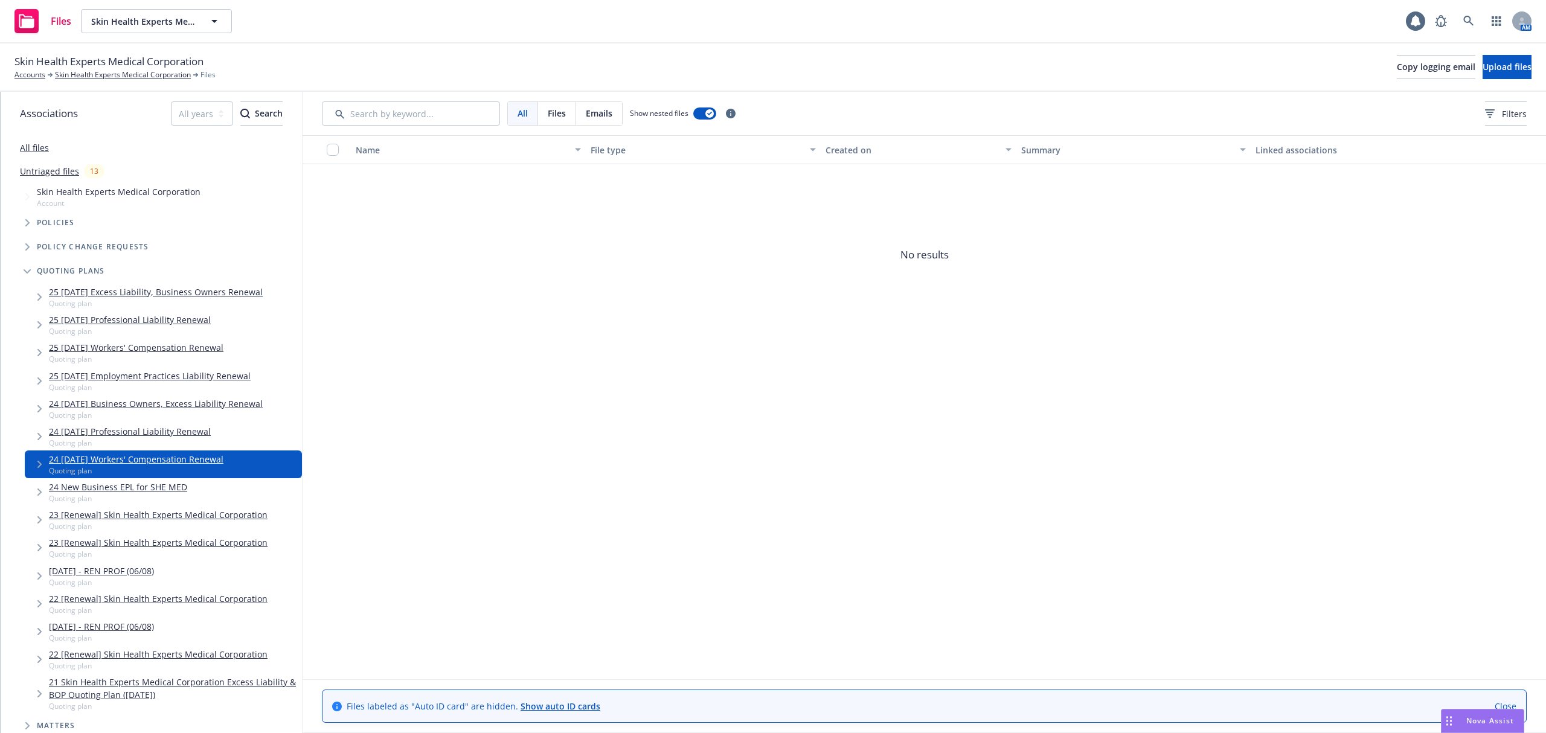
click at [1474, 716] on span "Nova Assist" at bounding box center [1491, 721] width 48 height 10
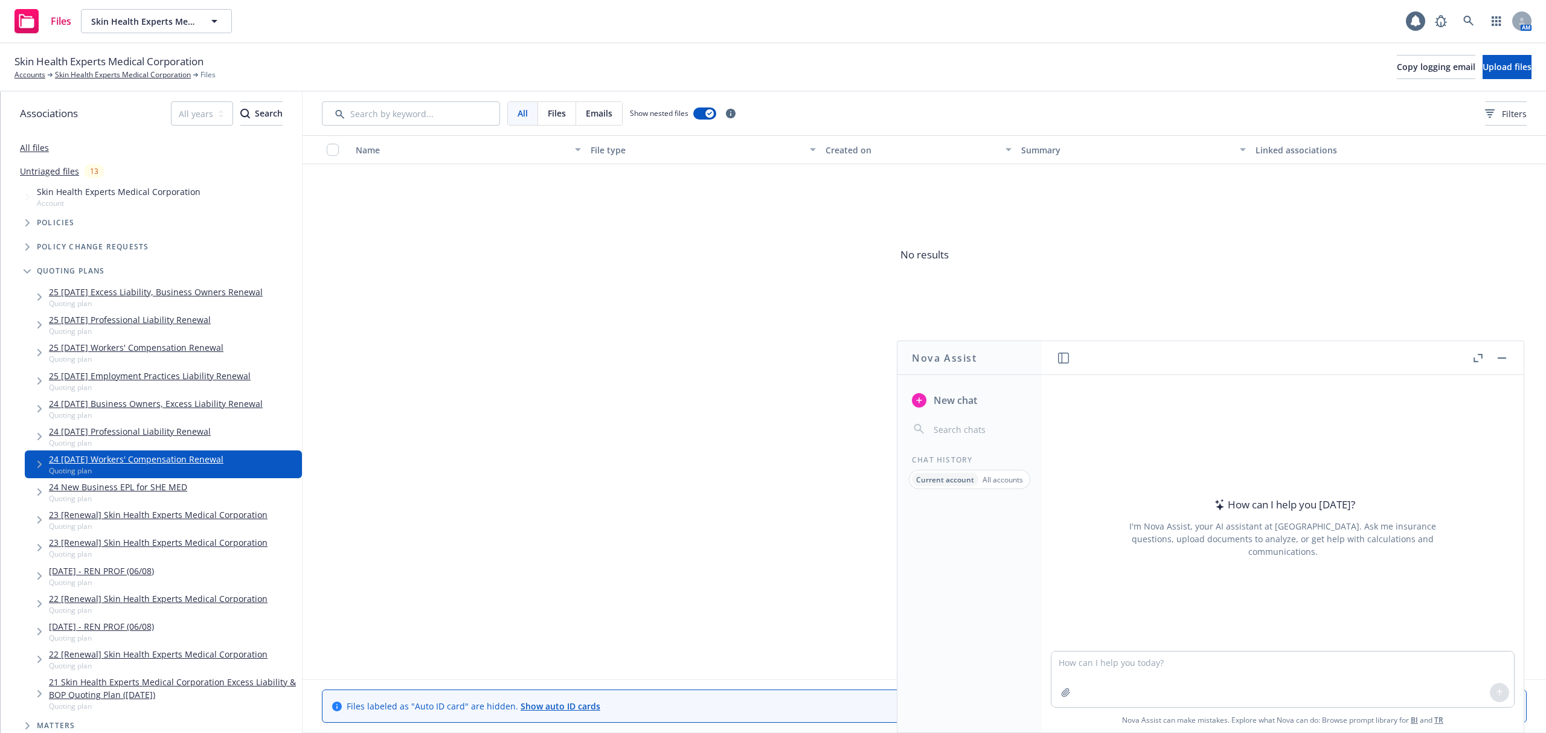
click at [170, 404] on link "24 [DATE] Business Owners, Excess Liability Renewal" at bounding box center [156, 403] width 214 height 13
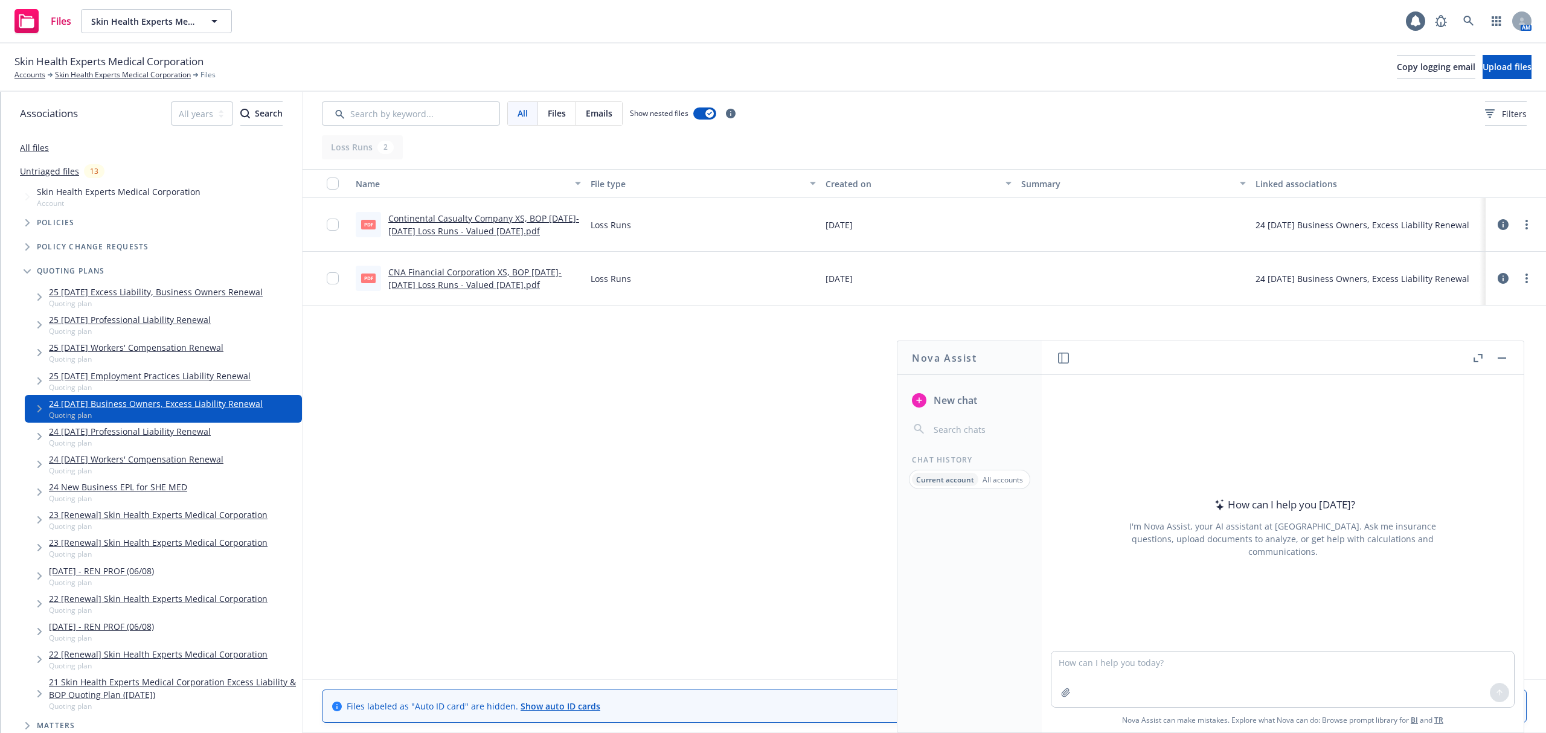
click at [30, 222] on icon "Tree Example" at bounding box center [27, 222] width 5 height 7
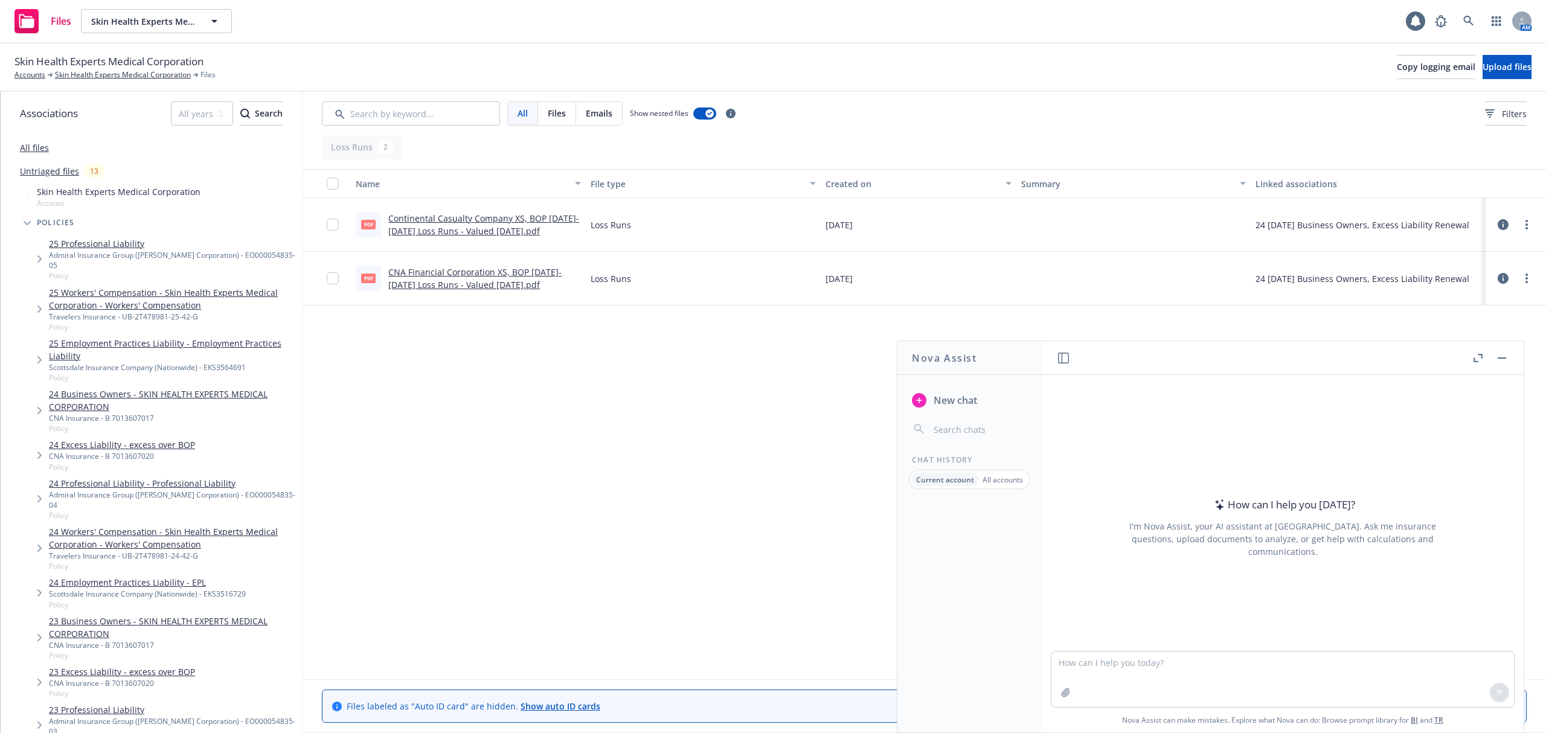
click at [68, 394] on link "24 Business Owners - SKIN HEALTH EXPERTS MEDICAL CORPORATION" at bounding box center [173, 400] width 248 height 25
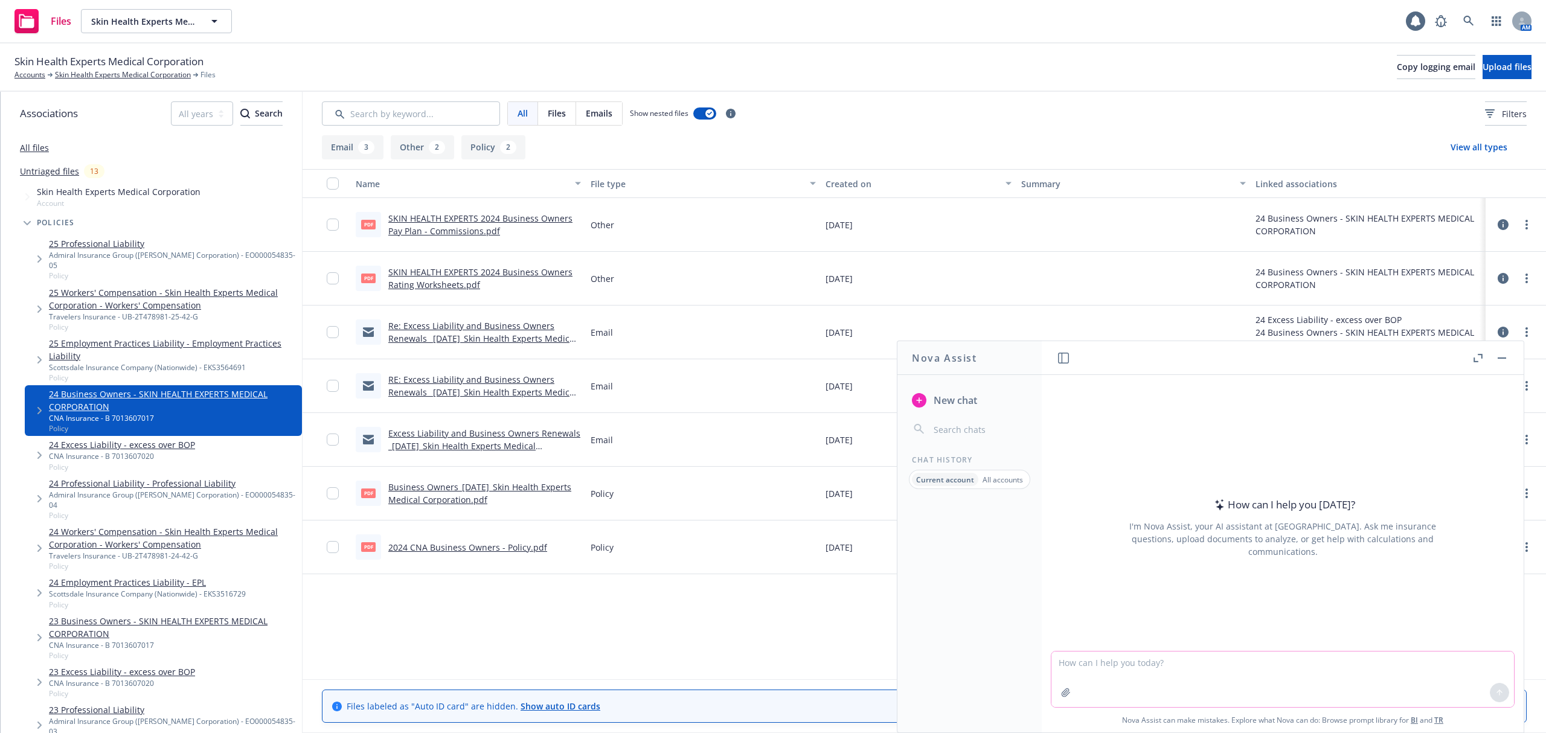
click at [1204, 660] on textarea at bounding box center [1283, 680] width 463 height 56
click at [1006, 481] on p "All accounts" at bounding box center [1003, 480] width 40 height 10
click at [955, 481] on p "Current account" at bounding box center [945, 480] width 54 height 10
drag, startPoint x: 124, startPoint y: 410, endPoint x: 42, endPoint y: 400, distance: 82.7
click at [42, 400] on div "24 Business Owners - SKIN HEALTH EXPERTS MEDICAL CORPORATION CNA Insurance - B …" at bounding box center [163, 410] width 277 height 51
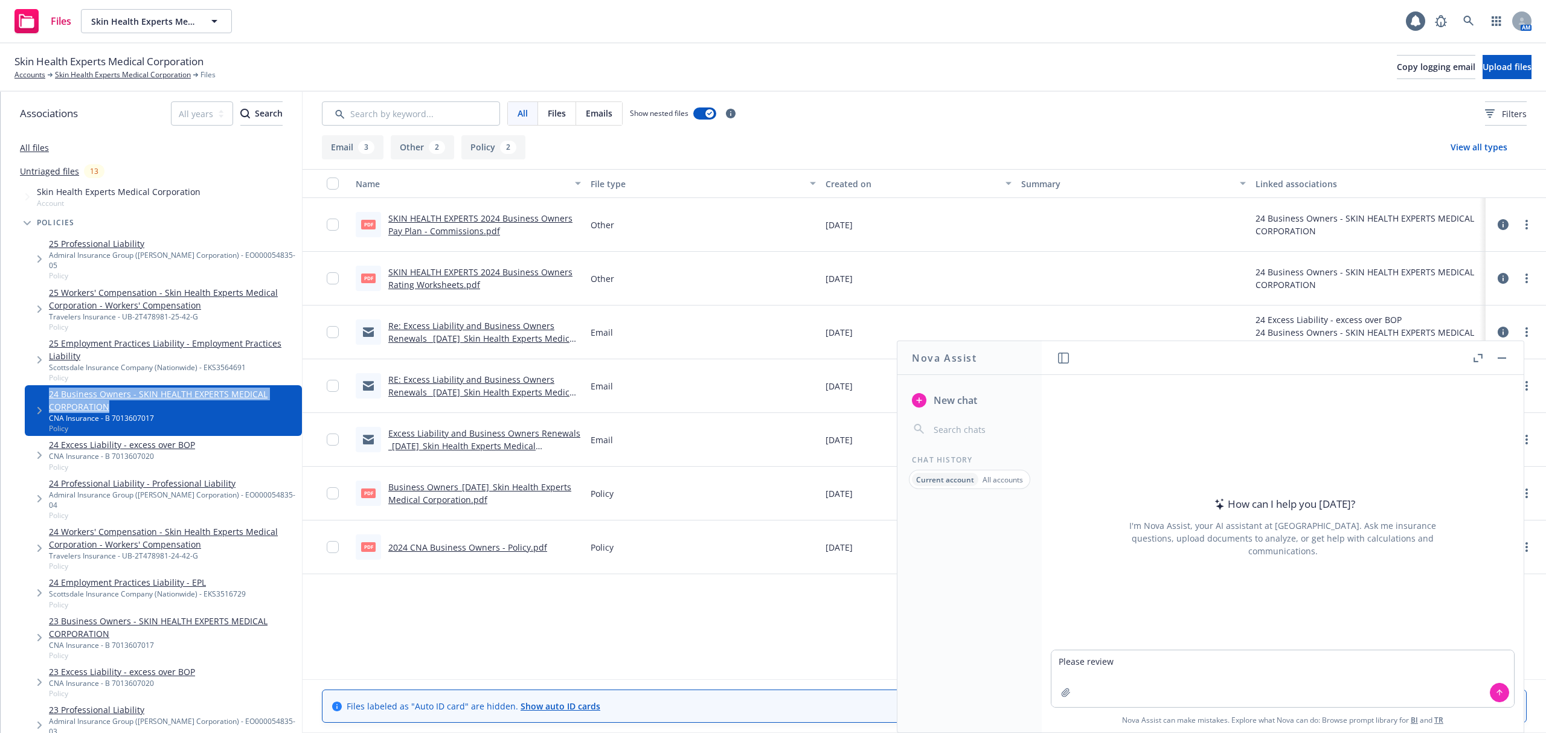
click at [137, 395] on link "24 Business Owners - SKIN HEALTH EXPERTS MEDICAL CORPORATION" at bounding box center [173, 400] width 248 height 25
click at [429, 498] on link "Business Owners_[DATE]_Skin Health Experts Medical Corporation.pdf" at bounding box center [479, 493] width 183 height 24
click at [1148, 661] on textarea "Please review" at bounding box center [1283, 679] width 463 height 57
click at [1052, 692] on div at bounding box center [1066, 692] width 29 height 29
click at [1062, 689] on icon "button" at bounding box center [1066, 693] width 8 height 8
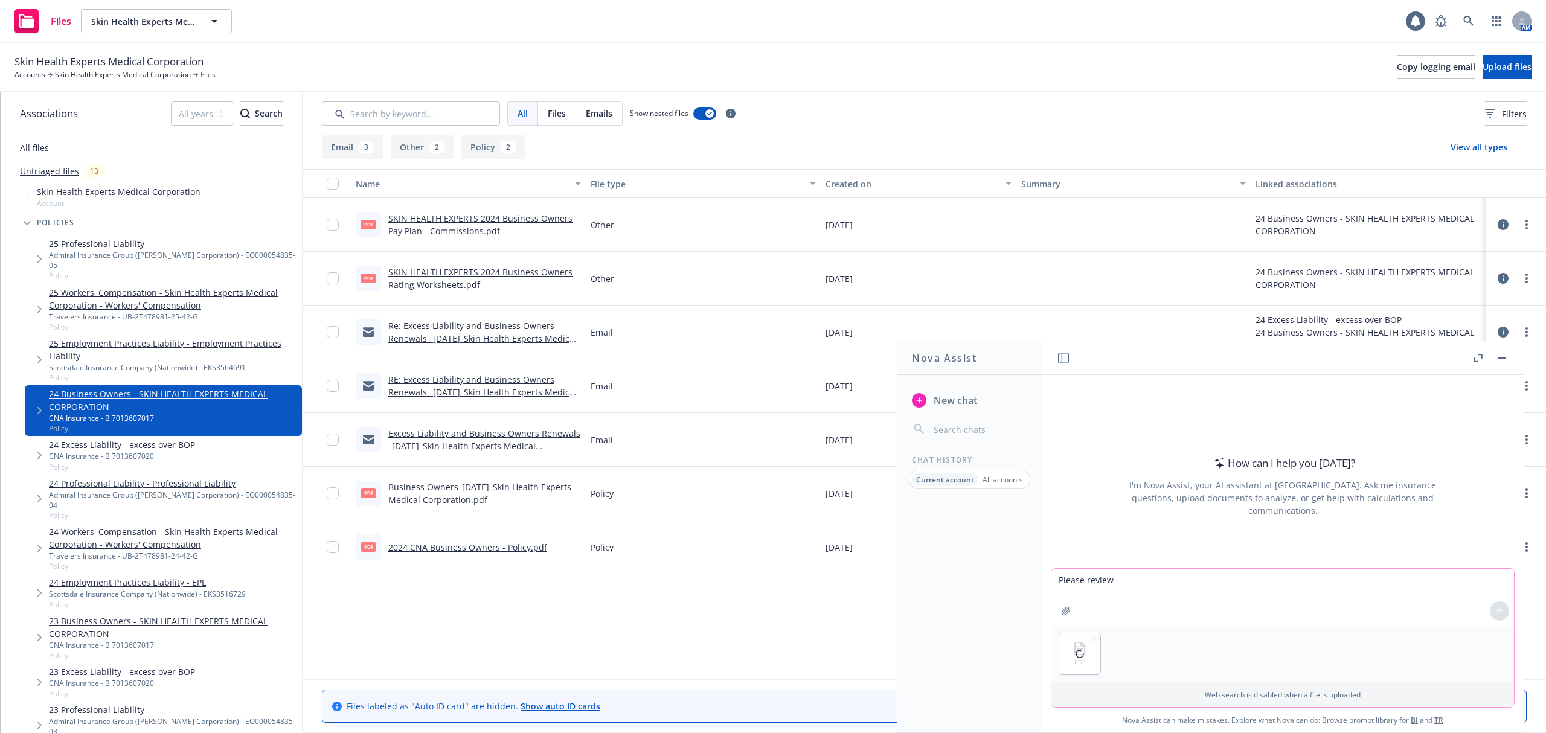
click at [1153, 581] on textarea "Please review" at bounding box center [1283, 597] width 463 height 57
type textarea "Please review policy and advise where I can market it for renewal"
click at [1497, 612] on button at bounding box center [1499, 611] width 19 height 19
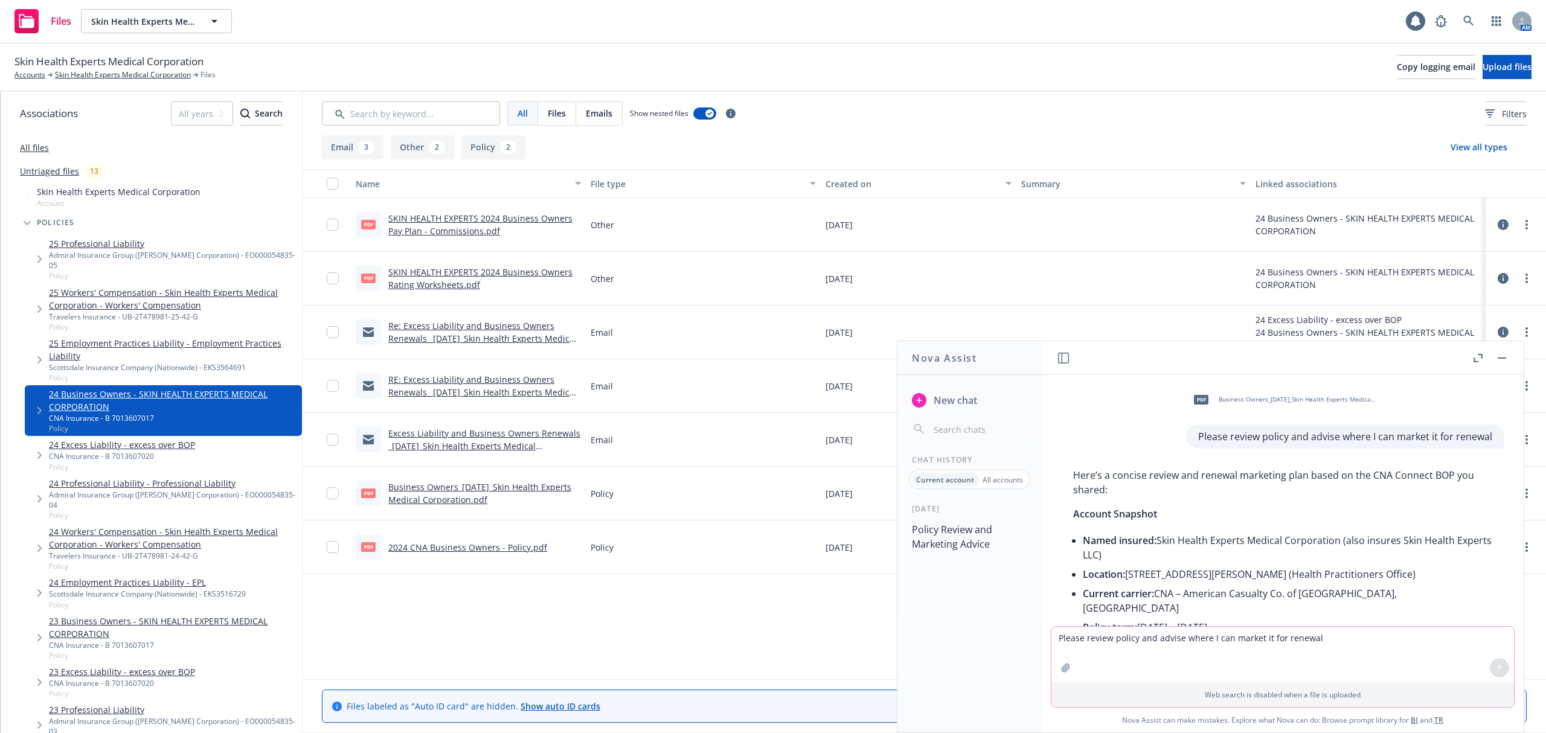
drag, startPoint x: 1144, startPoint y: 496, endPoint x: 1153, endPoint y: 507, distance: 15.0
click at [1144, 497] on p "Here’s a concise review and renewal marketing plan based on the CNA Connect BOP…" at bounding box center [1282, 482] width 419 height 29
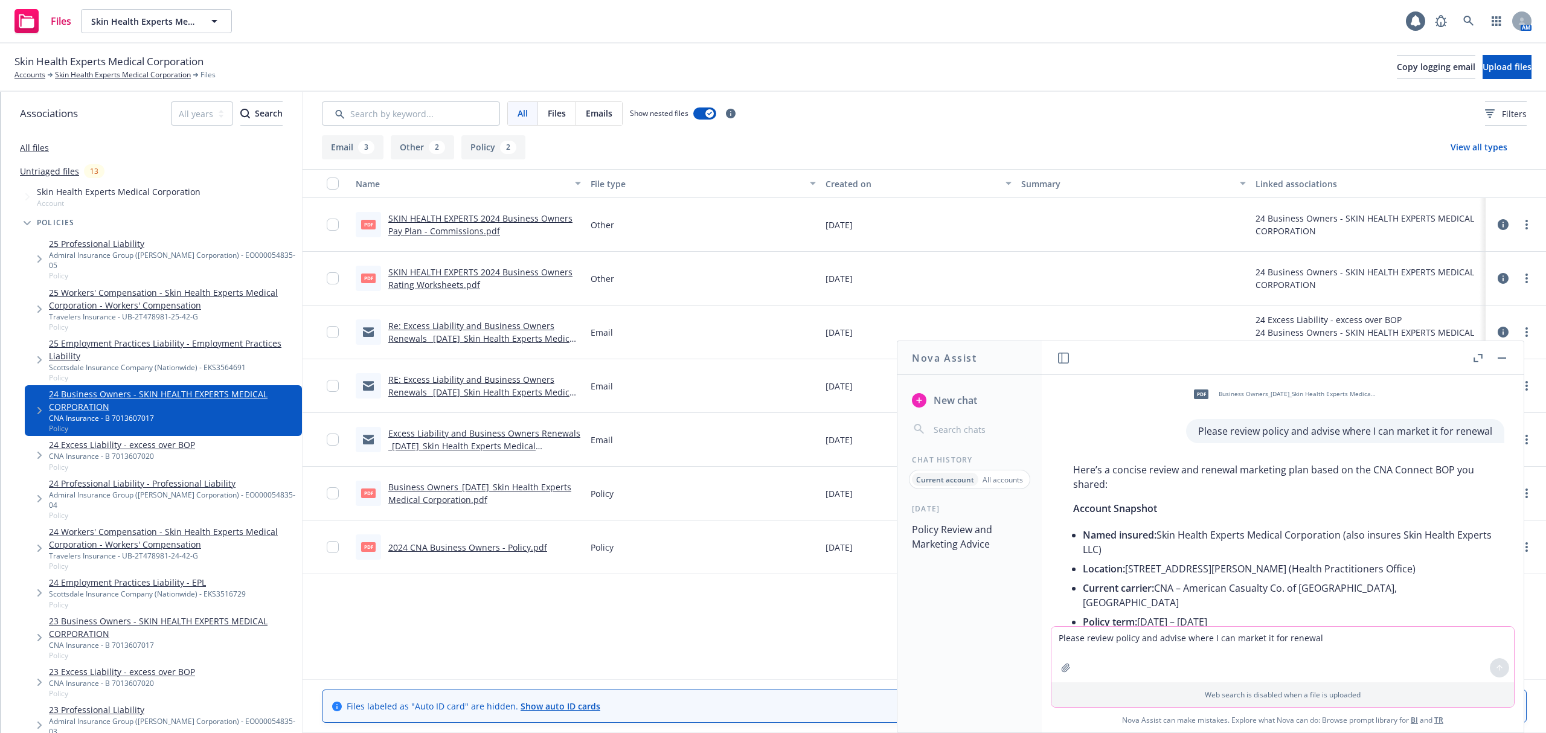
drag, startPoint x: 1292, startPoint y: 615, endPoint x: 1084, endPoint y: 445, distance: 268.3
click at [1084, 445] on div "pdf Business Owners_[DATE]_Skin Health Experts Medical Corporation.pdf Please r…" at bounding box center [1283, 500] width 482 height 251
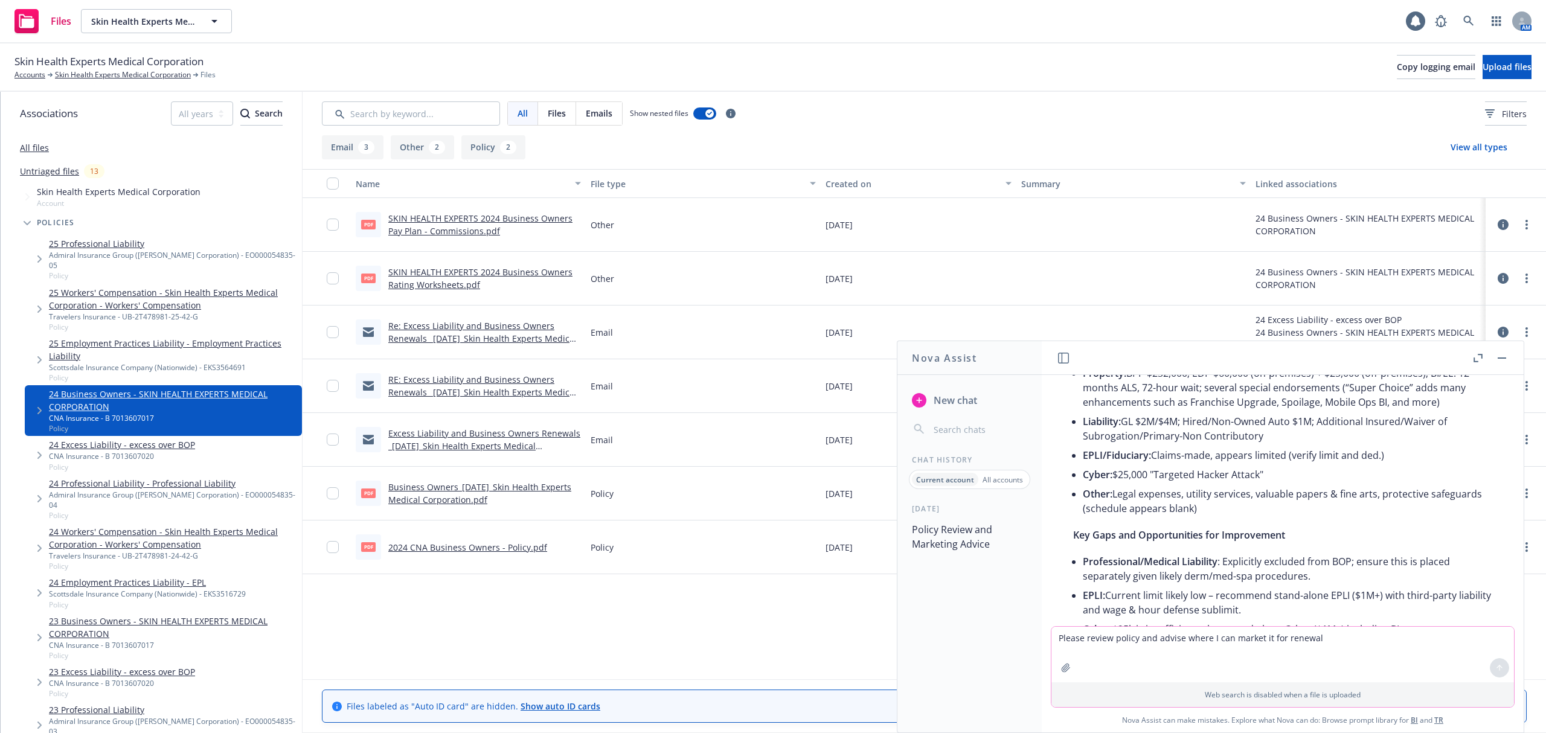
scroll to position [327, 0]
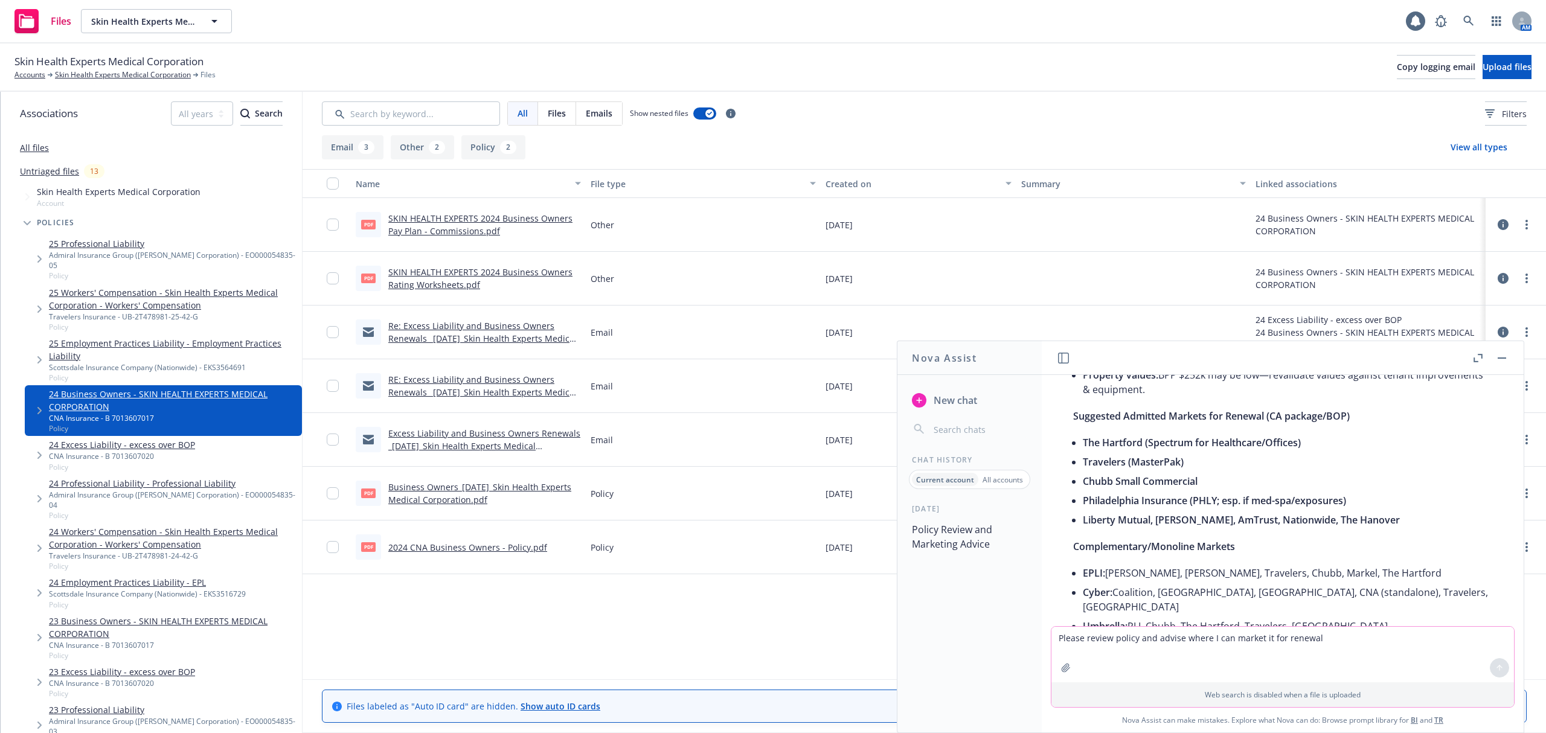
scroll to position [730, 0]
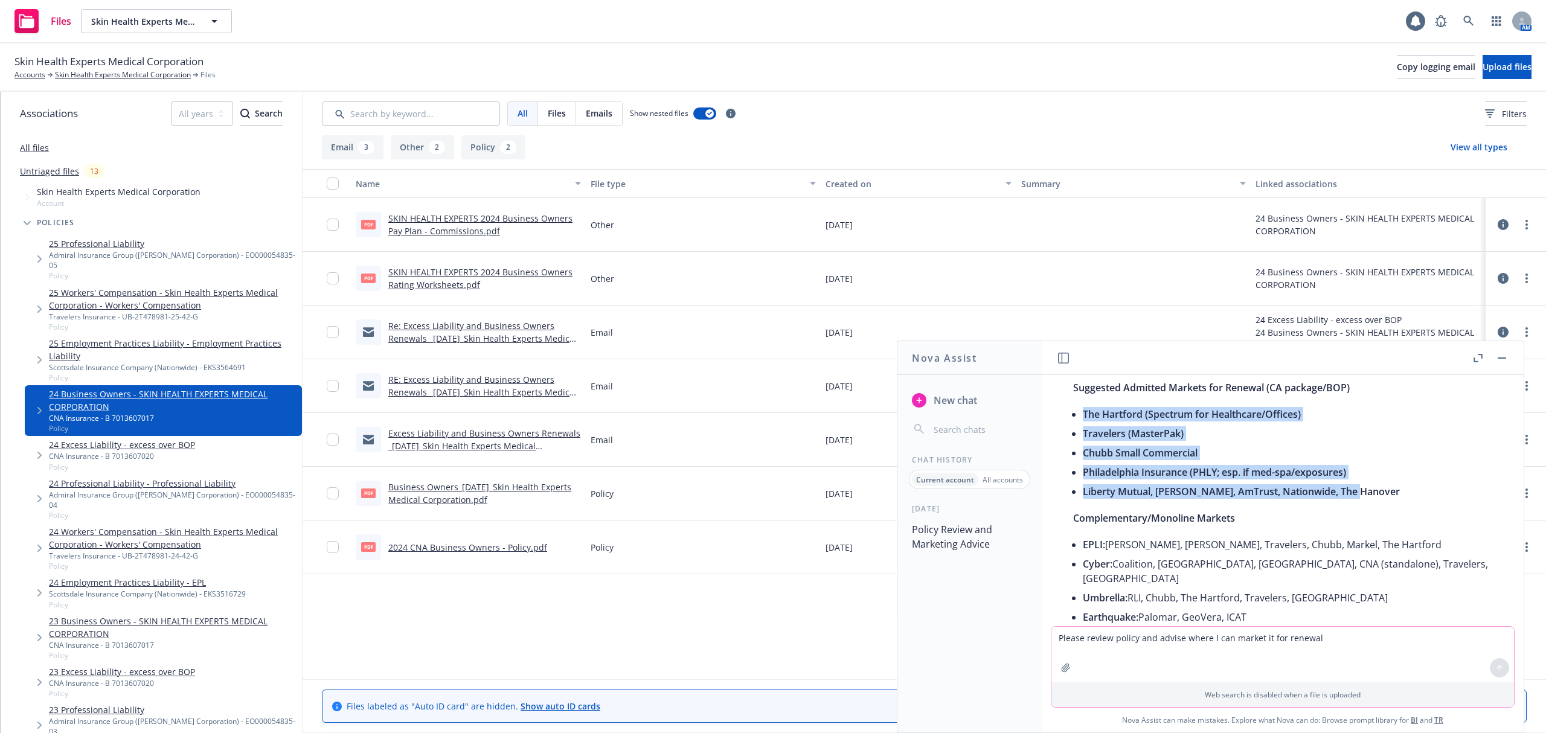
drag, startPoint x: 1369, startPoint y: 486, endPoint x: 1085, endPoint y: 400, distance: 296.6
click at [1085, 405] on ul "The Hartford (Spectrum for Healthcare/Offices) Travelers (MasterPak) Chubb Smal…" at bounding box center [1288, 453] width 410 height 97
copy ul "The Hartford (Spectrum for Healthcare/Offices) Travelers (MasterPak) Chubb Smal…"
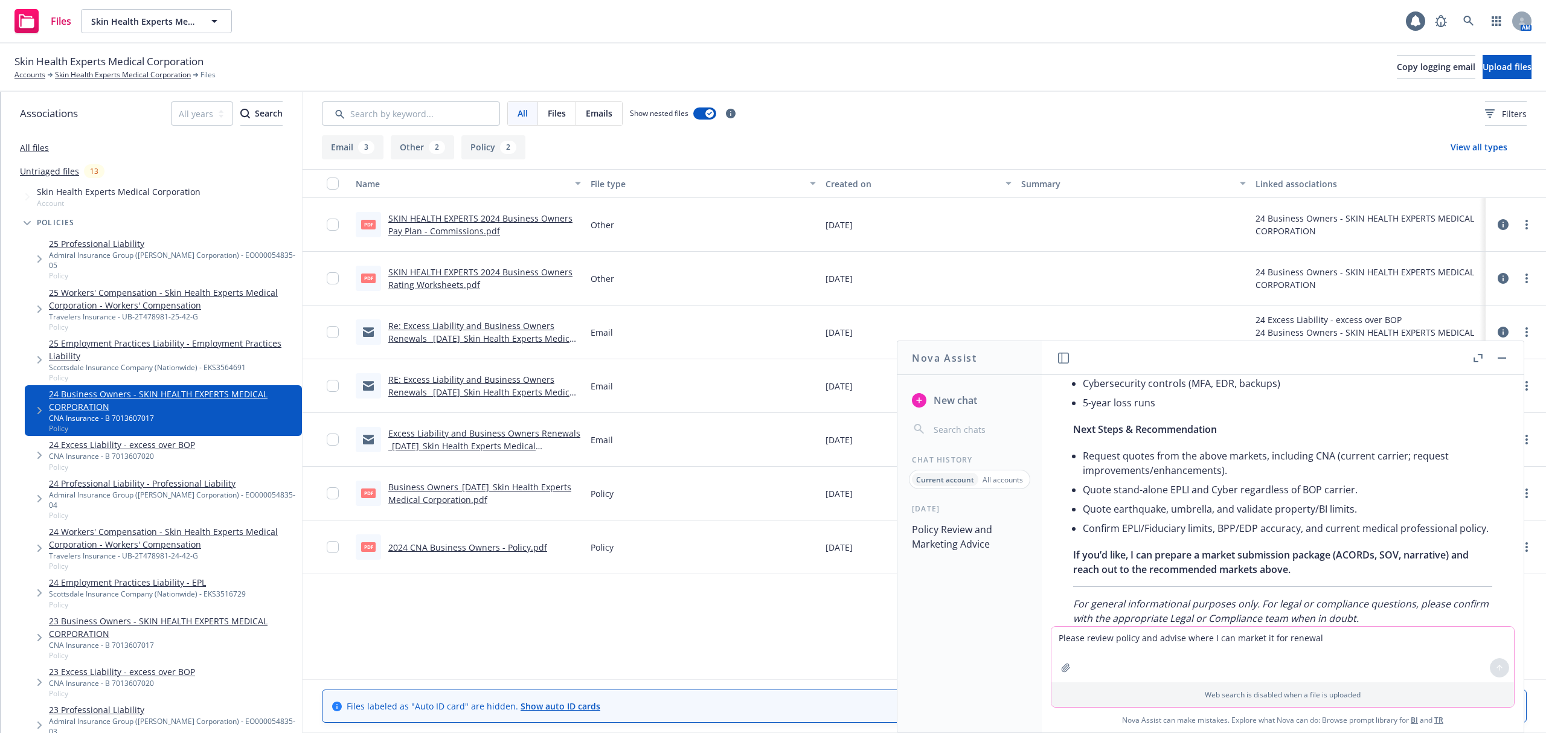
scroll to position [1153, 0]
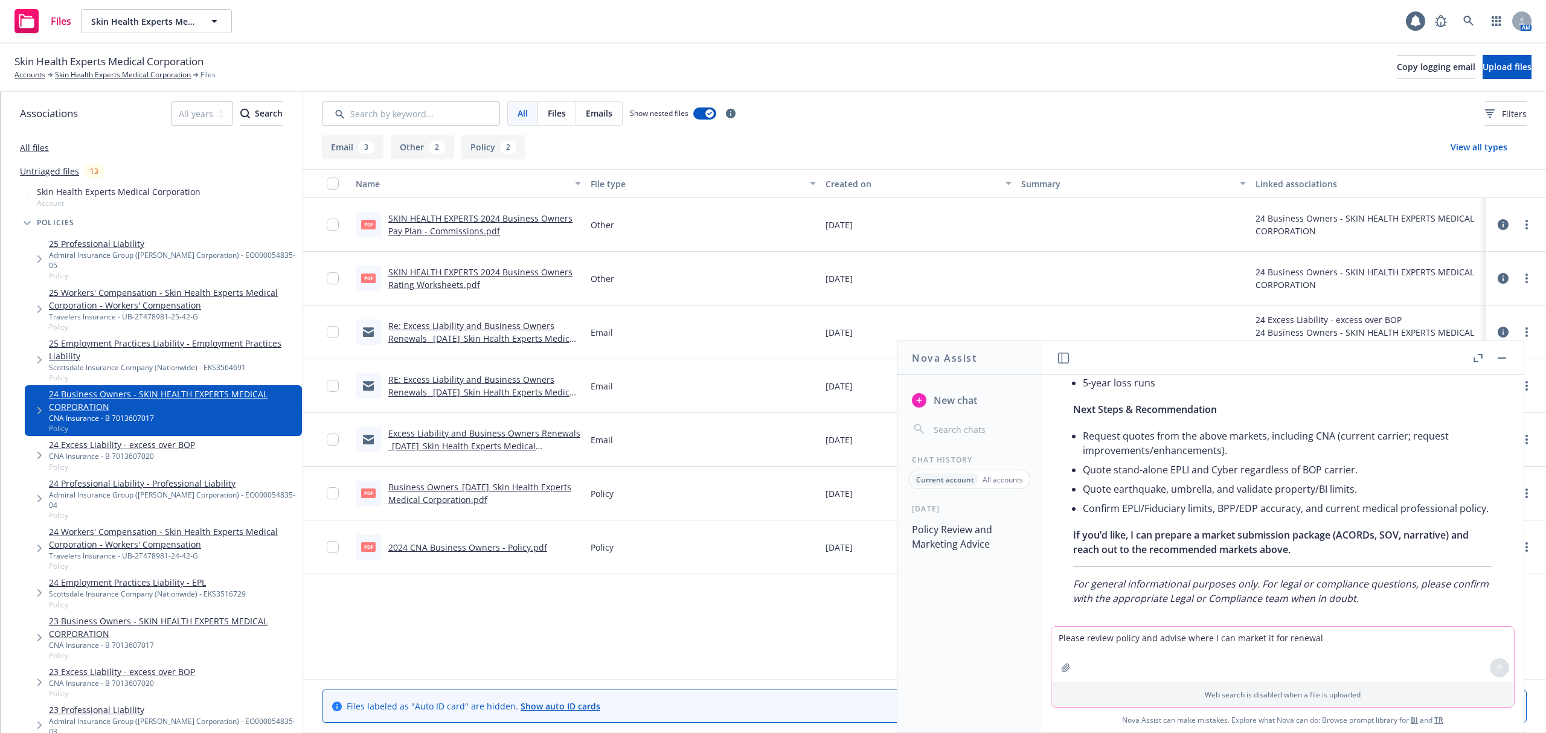
click at [1009, 479] on p "All accounts" at bounding box center [1003, 480] width 40 height 10
